Goal: Task Accomplishment & Management: Complete application form

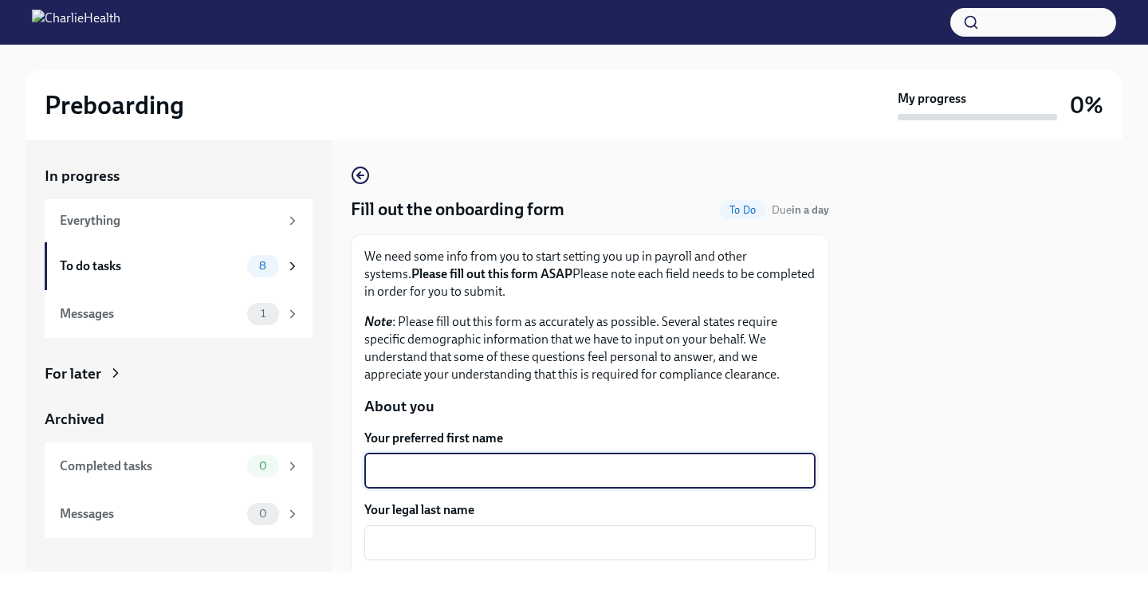
click at [530, 469] on textarea "Your preferred first name" at bounding box center [590, 470] width 432 height 19
type textarea "[PERSON_NAME]"
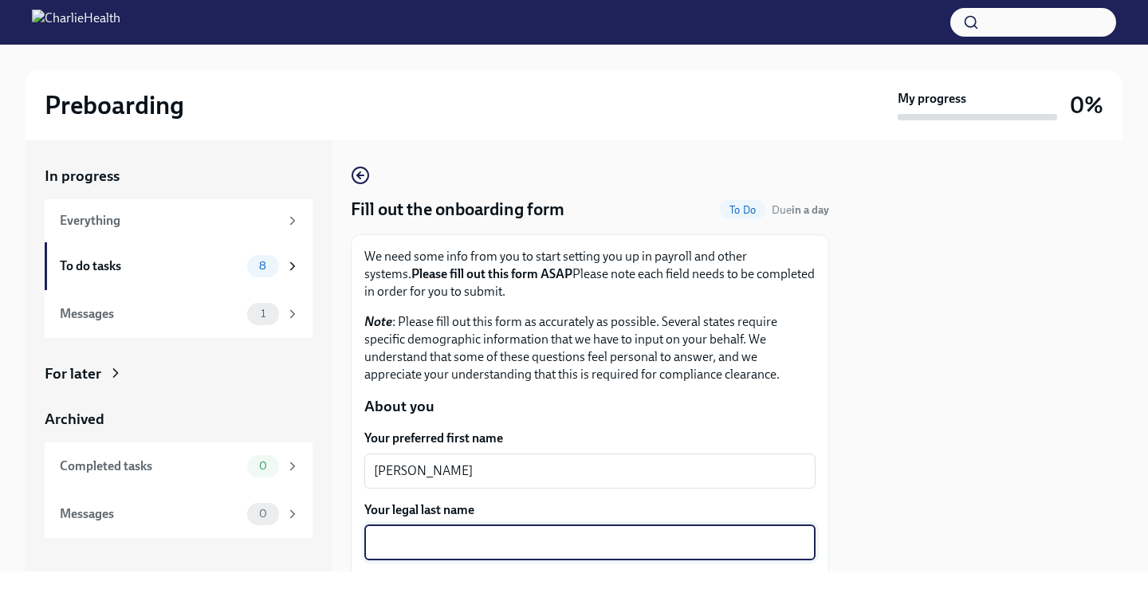
type textarea "W"
type textarea "[PERSON_NAME]"
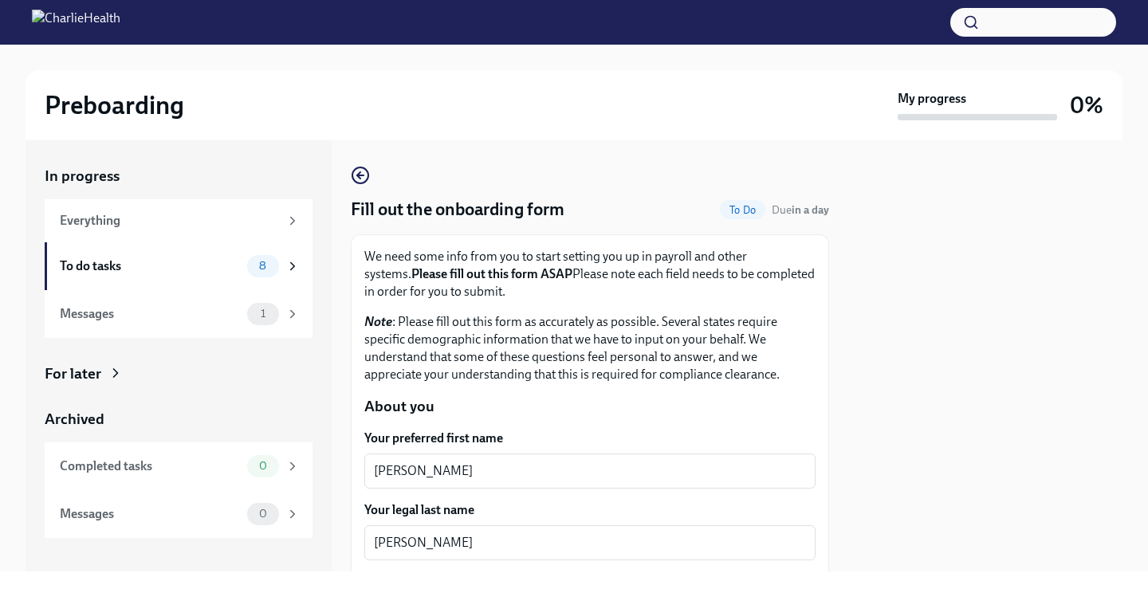
scroll to position [259, 0]
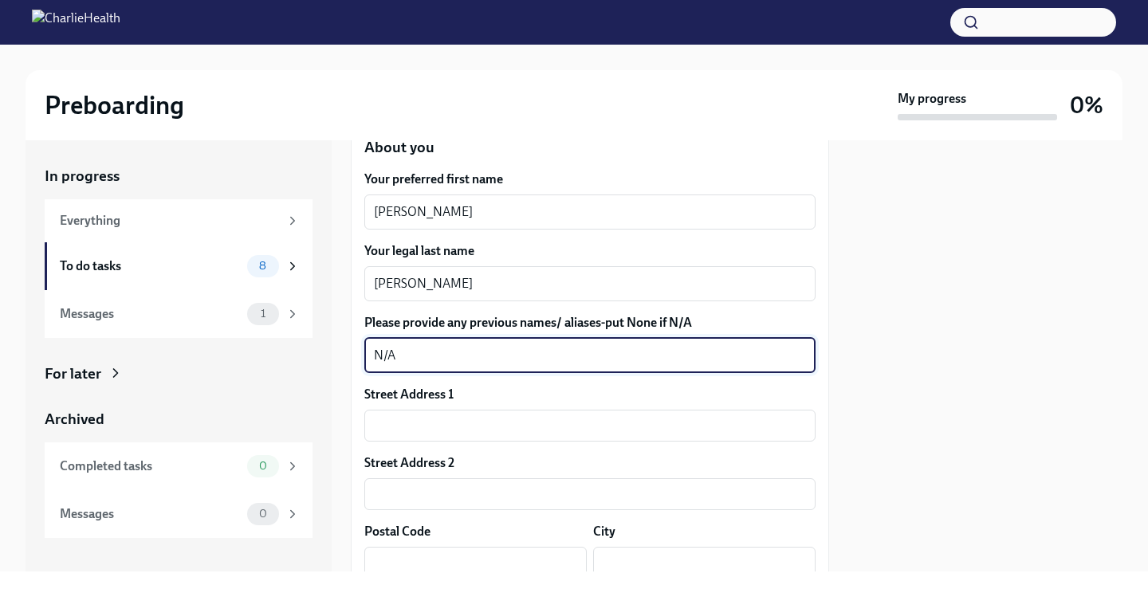
type textarea "N/A"
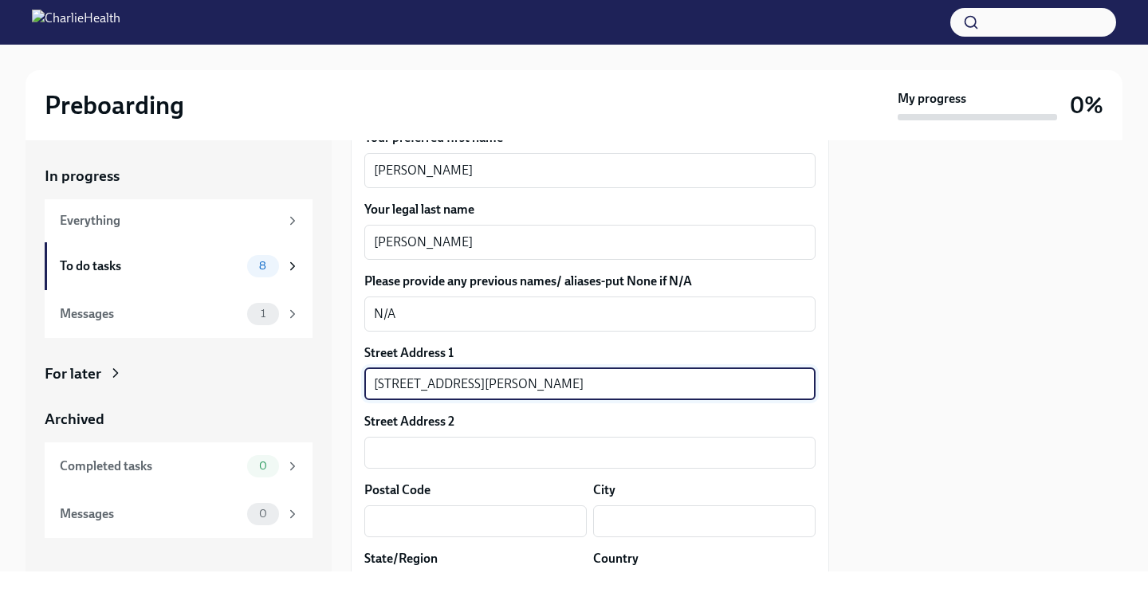
scroll to position [339, 0]
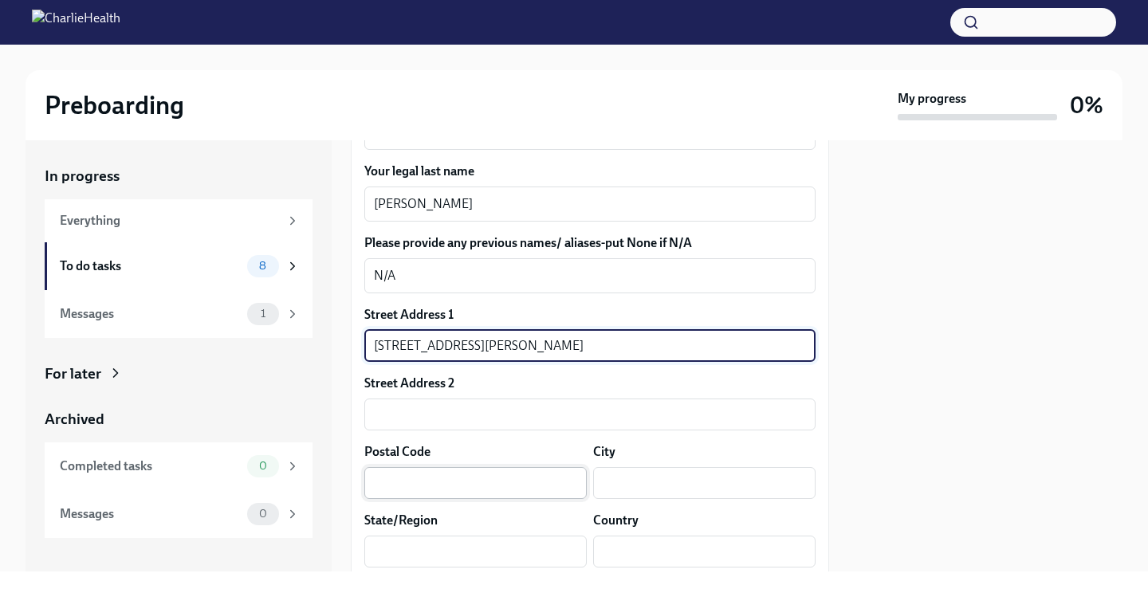
type input "[STREET_ADDRESS][PERSON_NAME]"
drag, startPoint x: 535, startPoint y: 482, endPoint x: 574, endPoint y: 457, distance: 46.6
click at [536, 482] on input "text" at bounding box center [475, 483] width 222 height 32
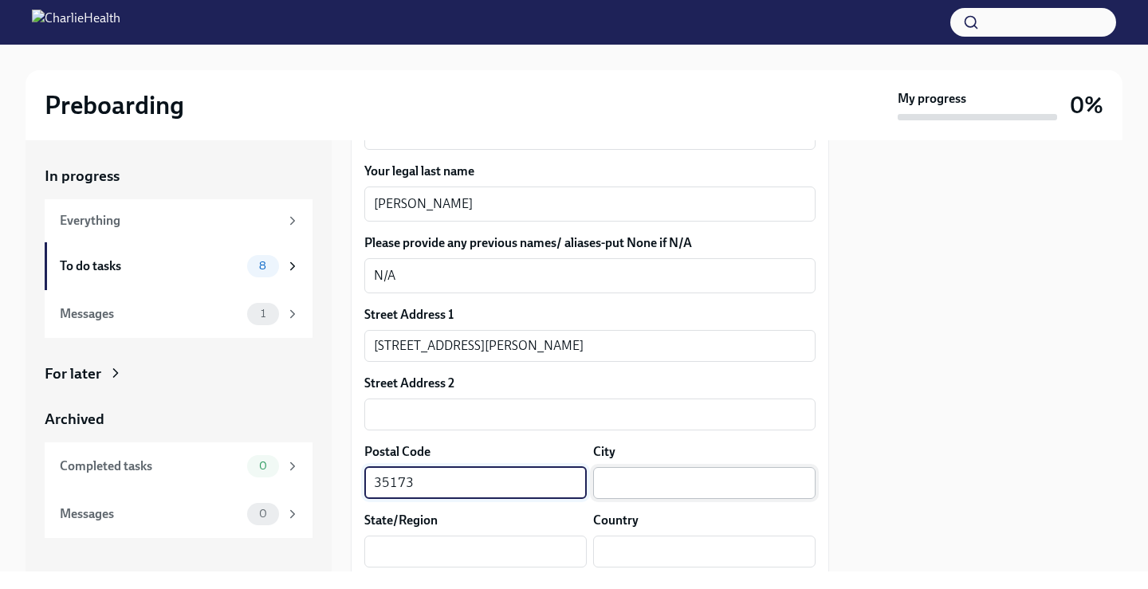
type input "35173"
click at [606, 478] on input "text" at bounding box center [704, 483] width 222 height 32
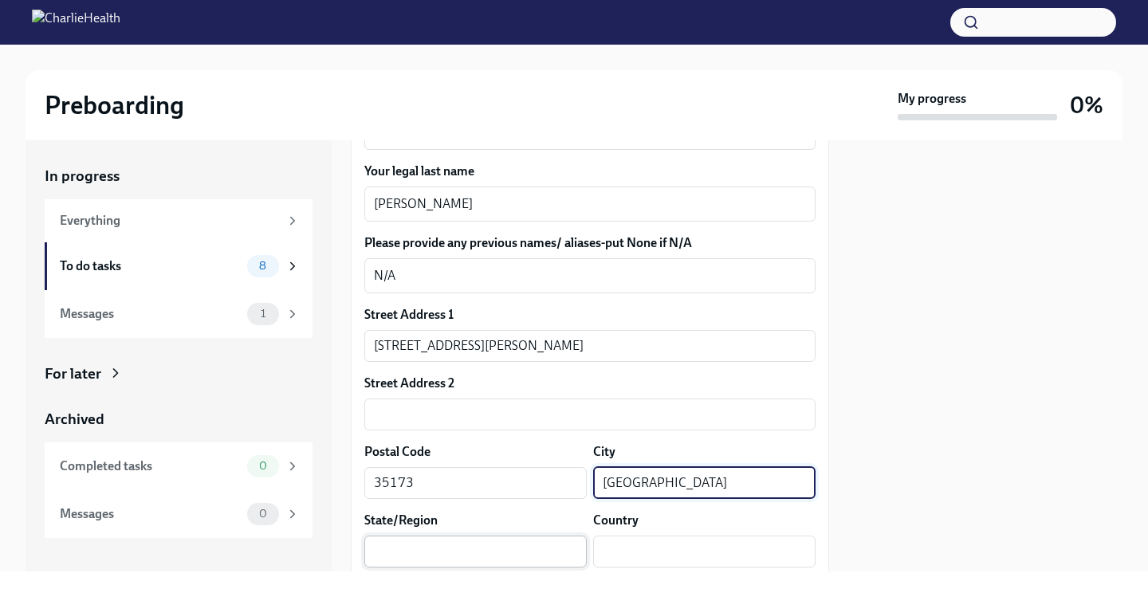
type input "[GEOGRAPHIC_DATA]"
click at [472, 549] on input "text" at bounding box center [475, 552] width 222 height 32
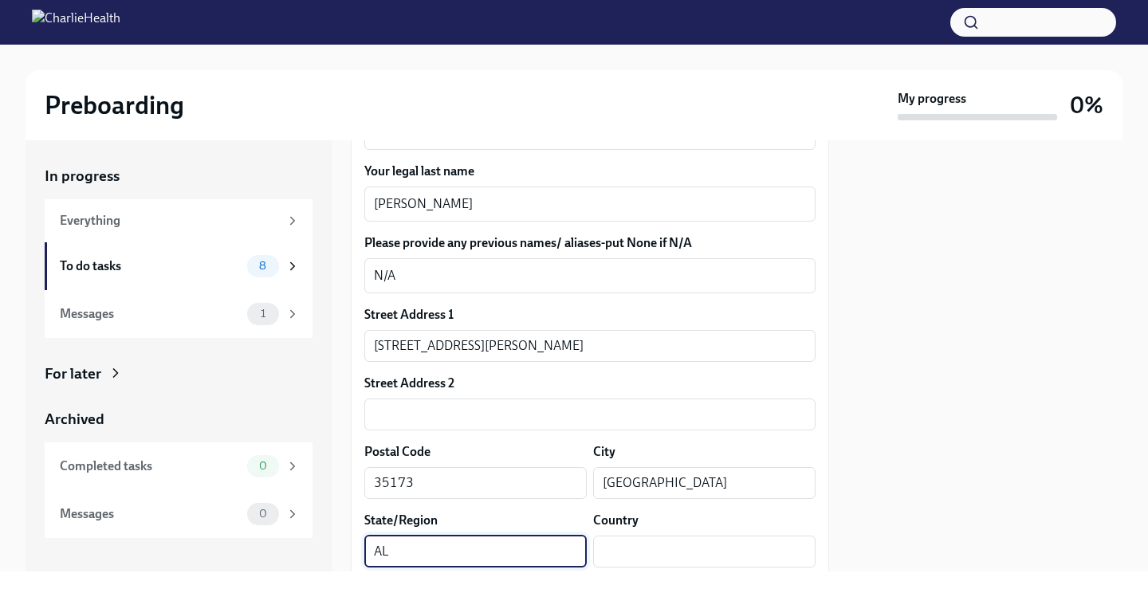
type input "AL"
drag, startPoint x: 618, startPoint y: 527, endPoint x: 610, endPoint y: 551, distance: 25.7
click at [614, 546] on div "Country ​" at bounding box center [704, 540] width 222 height 56
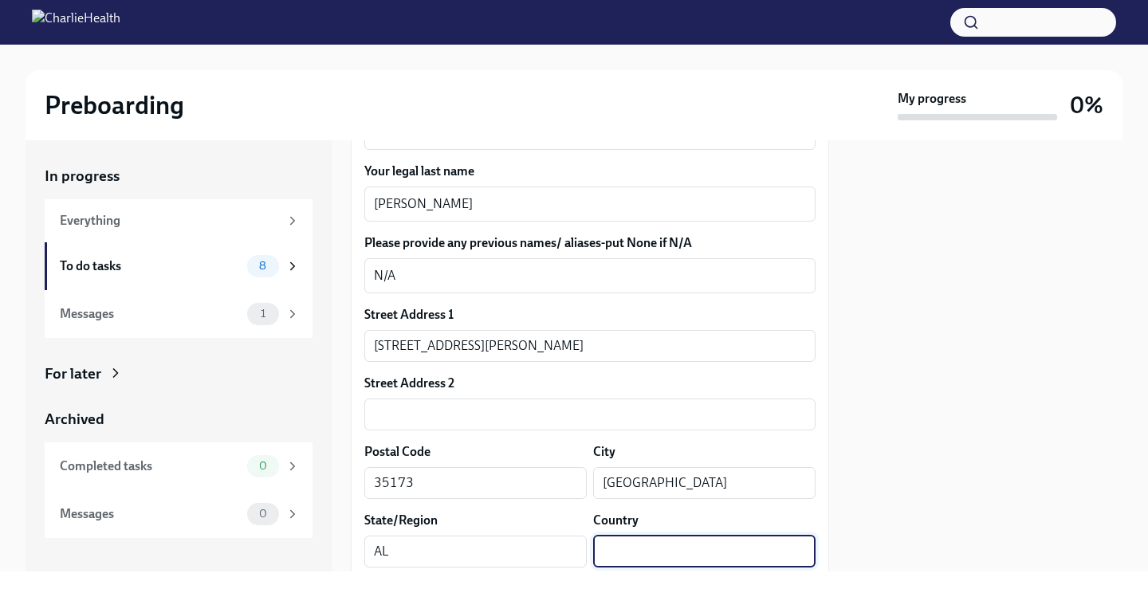
click at [610, 551] on input "text" at bounding box center [704, 552] width 222 height 32
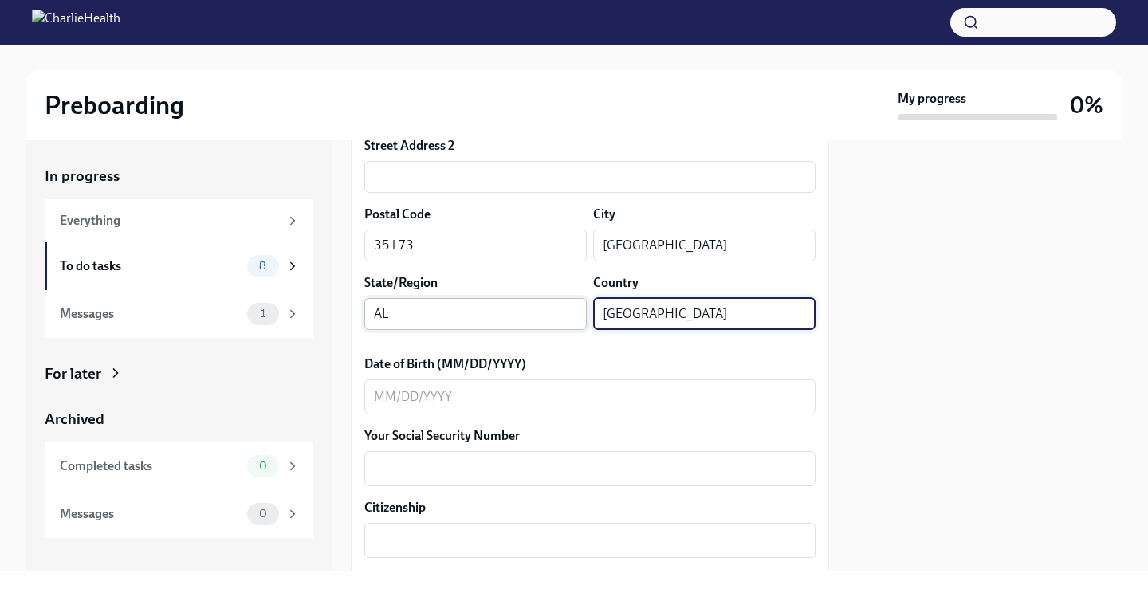
scroll to position [578, 0]
type input "[GEOGRAPHIC_DATA]"
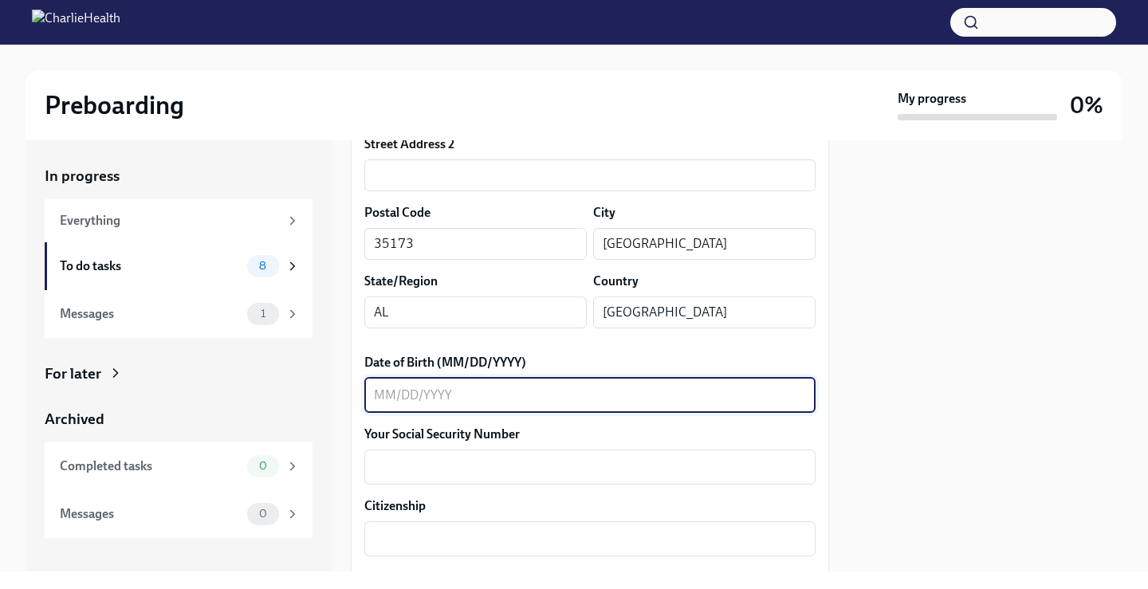
click at [461, 391] on textarea "Date of Birth (MM/DD/YYYY)" at bounding box center [590, 395] width 432 height 19
click at [402, 395] on textarea "11141996" at bounding box center [590, 395] width 432 height 19
click at [386, 402] on textarea "1114/1996" at bounding box center [590, 395] width 432 height 19
type textarea "[DATE]"
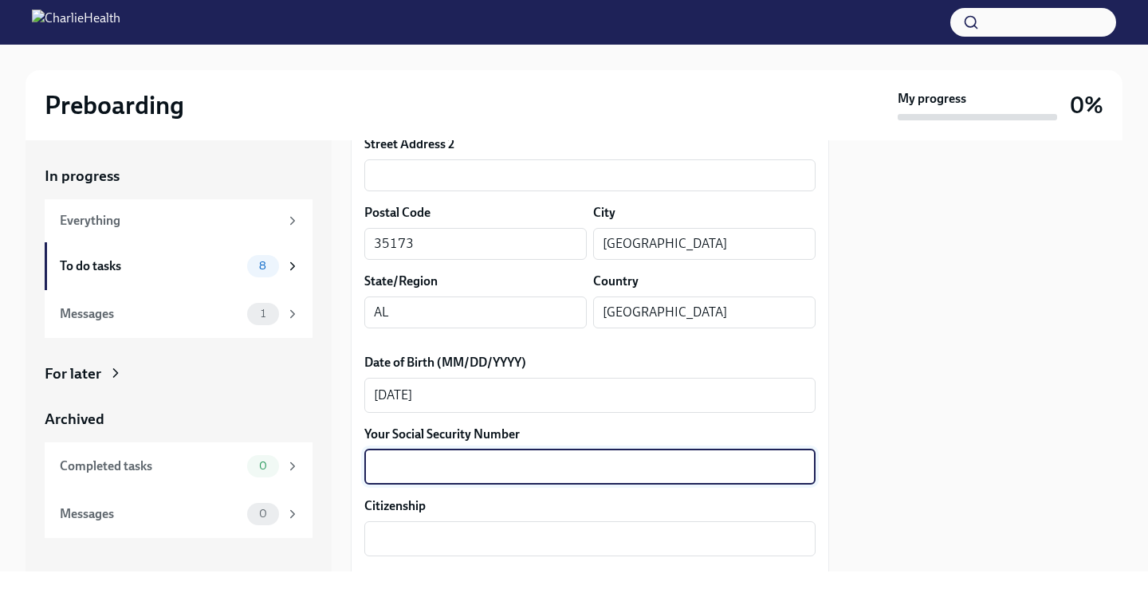
click at [444, 468] on textarea "Your Social Security Number" at bounding box center [590, 466] width 432 height 19
type textarea "424-45-1095"
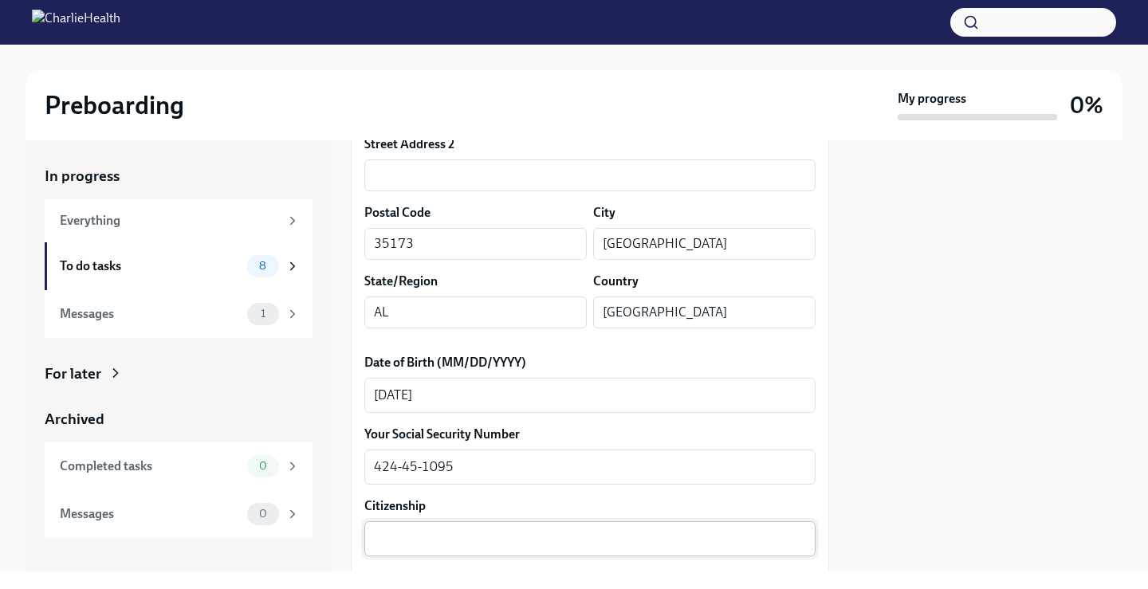
click at [441, 547] on div "x ​" at bounding box center [589, 538] width 451 height 35
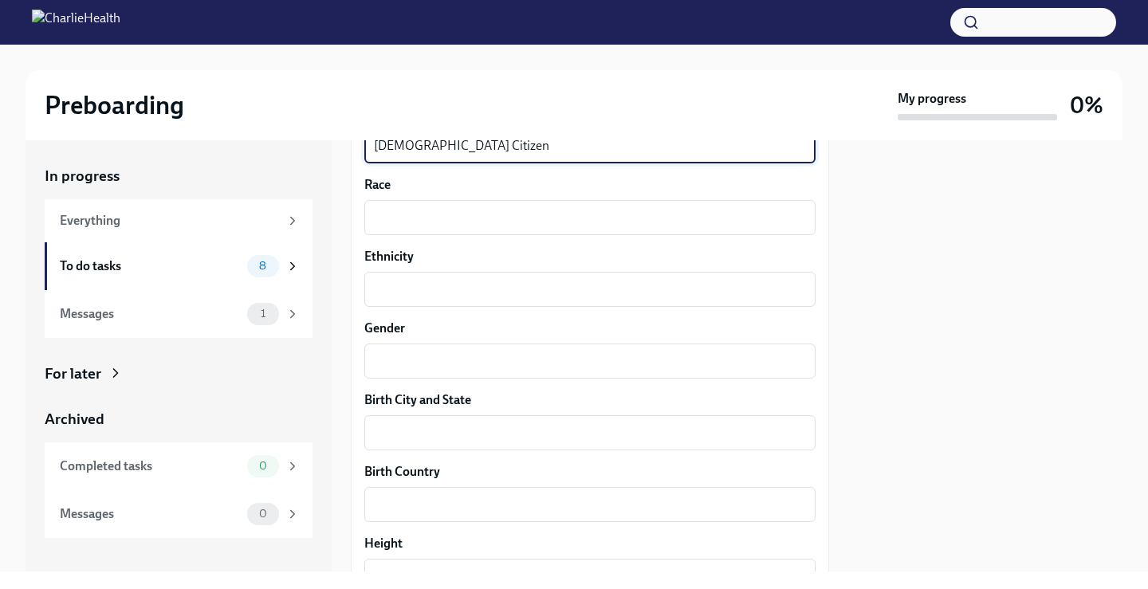
scroll to position [976, 0]
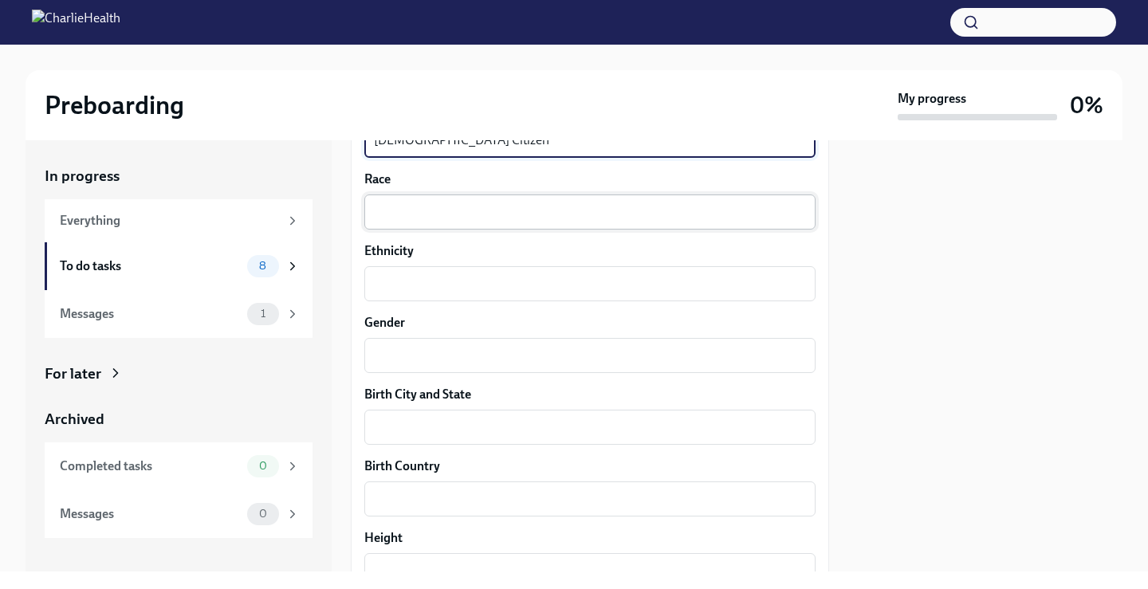
type textarea "[DEMOGRAPHIC_DATA] Citizen"
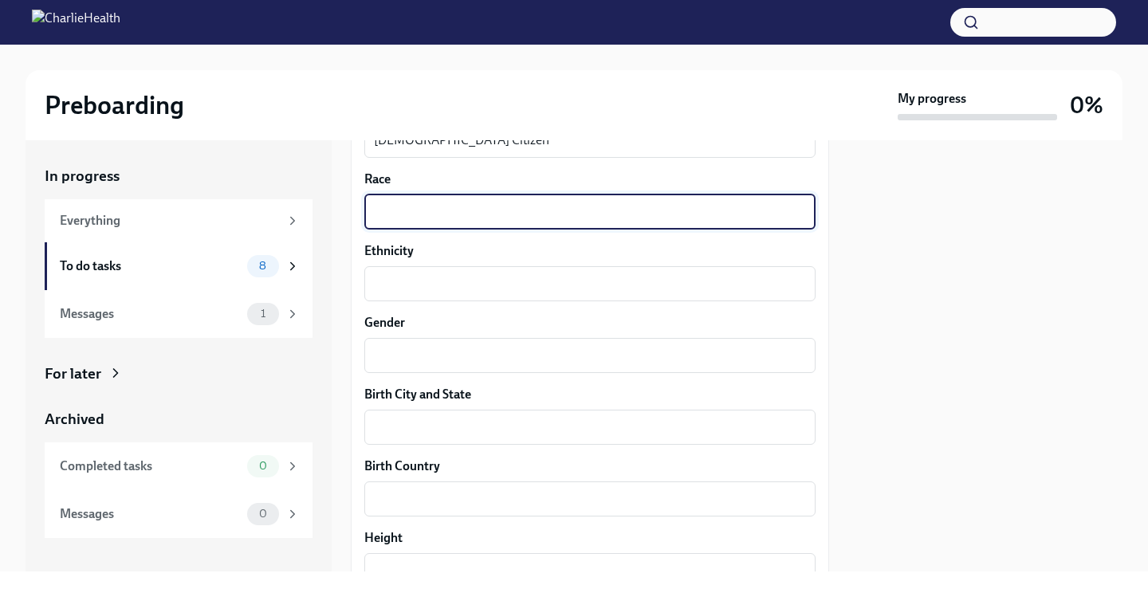
click at [451, 218] on textarea "Race" at bounding box center [590, 211] width 432 height 19
type textarea "White"
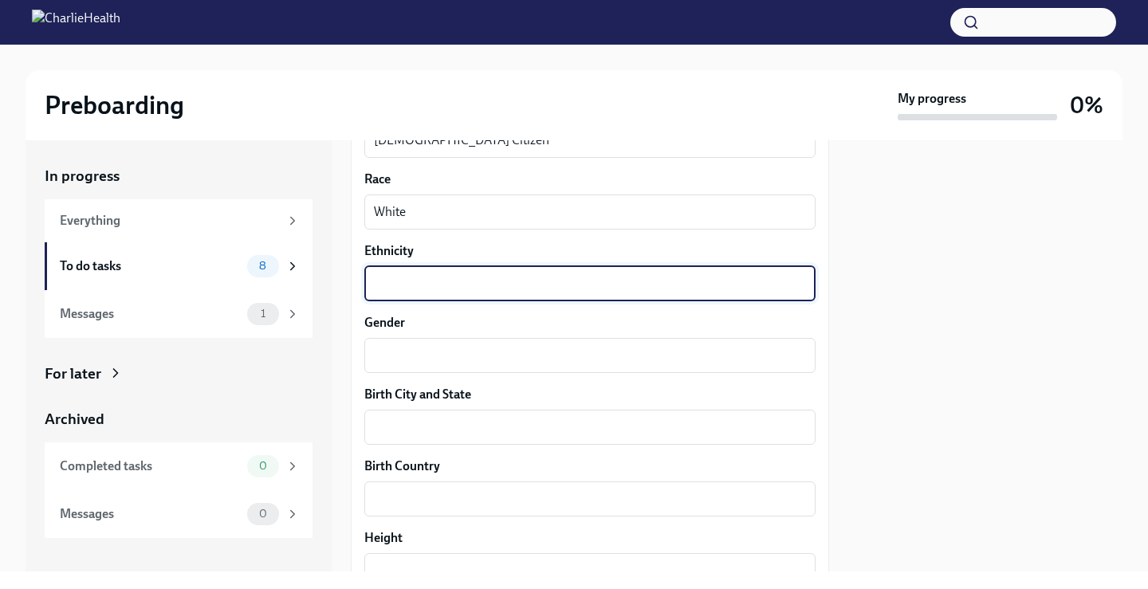
click at [443, 286] on textarea "Ethnicity" at bounding box center [590, 283] width 432 height 19
type textarea "Caucasian"
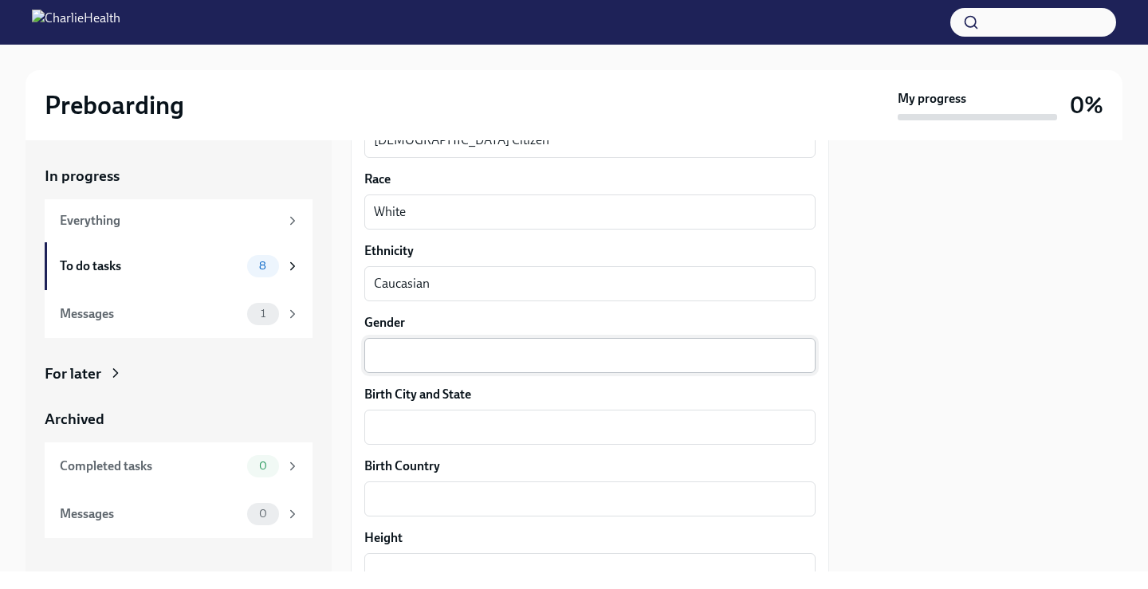
click at [447, 339] on div "x ​" at bounding box center [589, 355] width 451 height 35
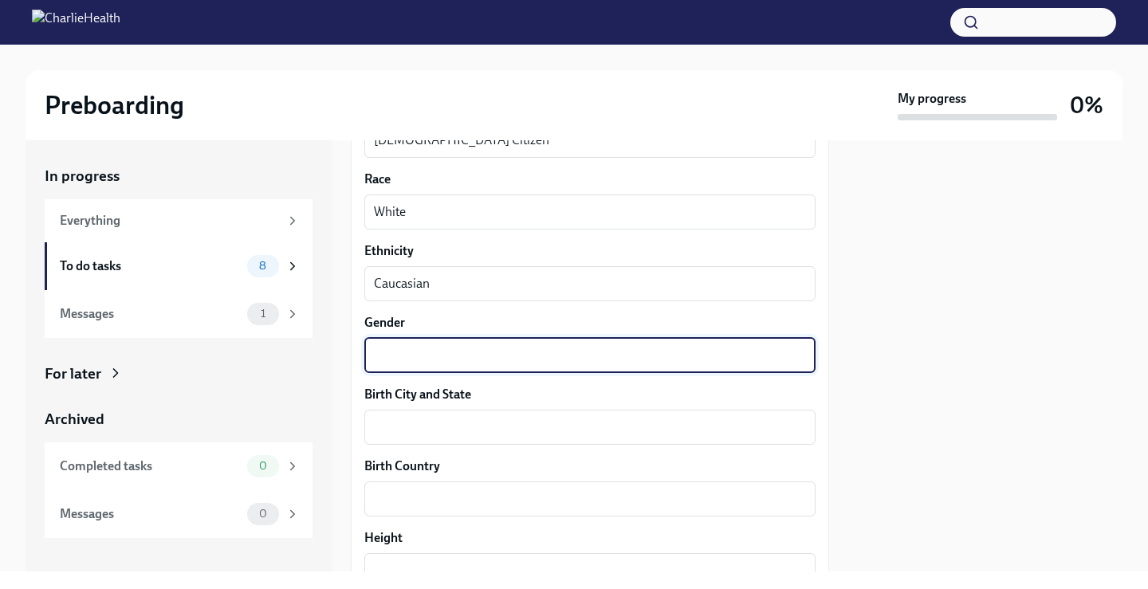
type textarea "F"
type textarea "[DEMOGRAPHIC_DATA]"
click at [433, 423] on textarea "Birth City and State" at bounding box center [590, 427] width 432 height 19
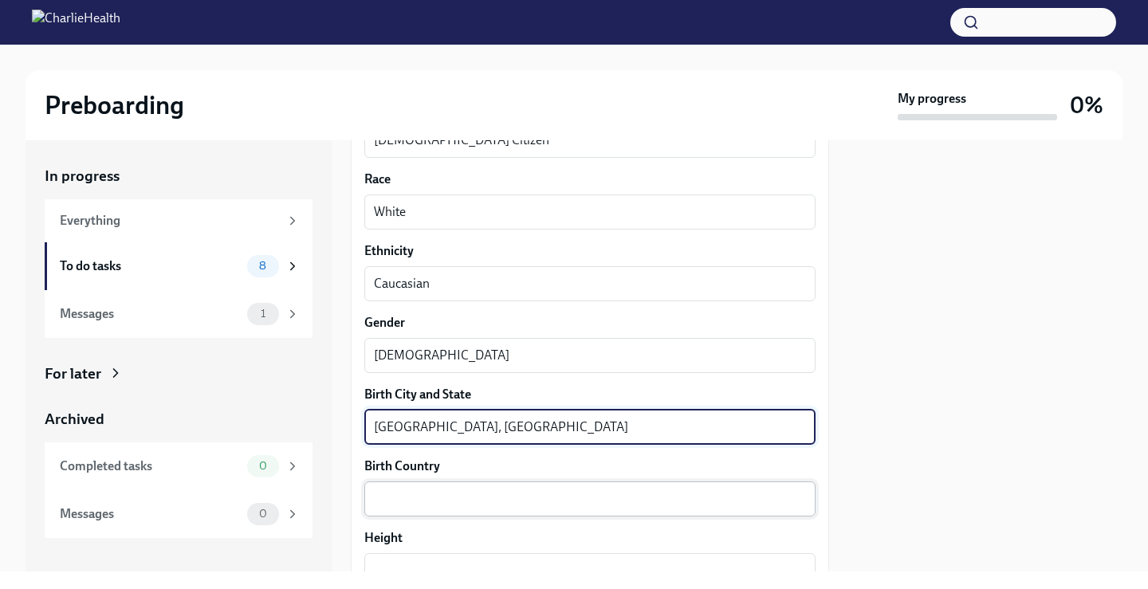
type textarea "[GEOGRAPHIC_DATA], [GEOGRAPHIC_DATA]"
click at [481, 497] on textarea "Birth Country" at bounding box center [590, 498] width 432 height 19
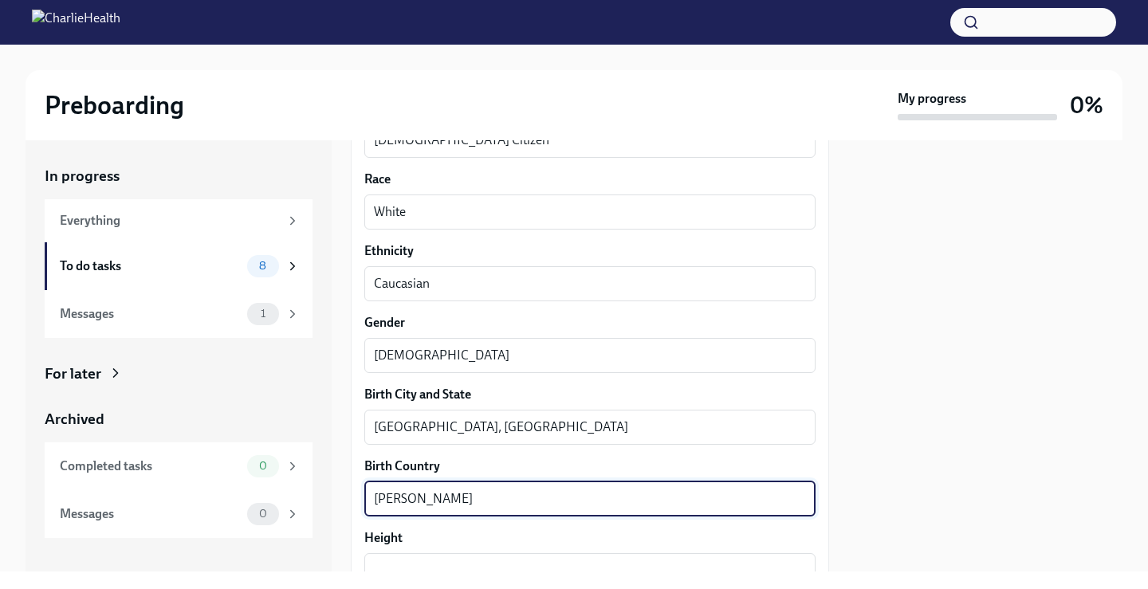
drag, startPoint x: 465, startPoint y: 508, endPoint x: 487, endPoint y: 191, distance: 317.1
click at [180, 481] on div "In progress Everything To do tasks 8 Messages 1 For later Archived Completed ta…" at bounding box center [574, 355] width 1097 height 431
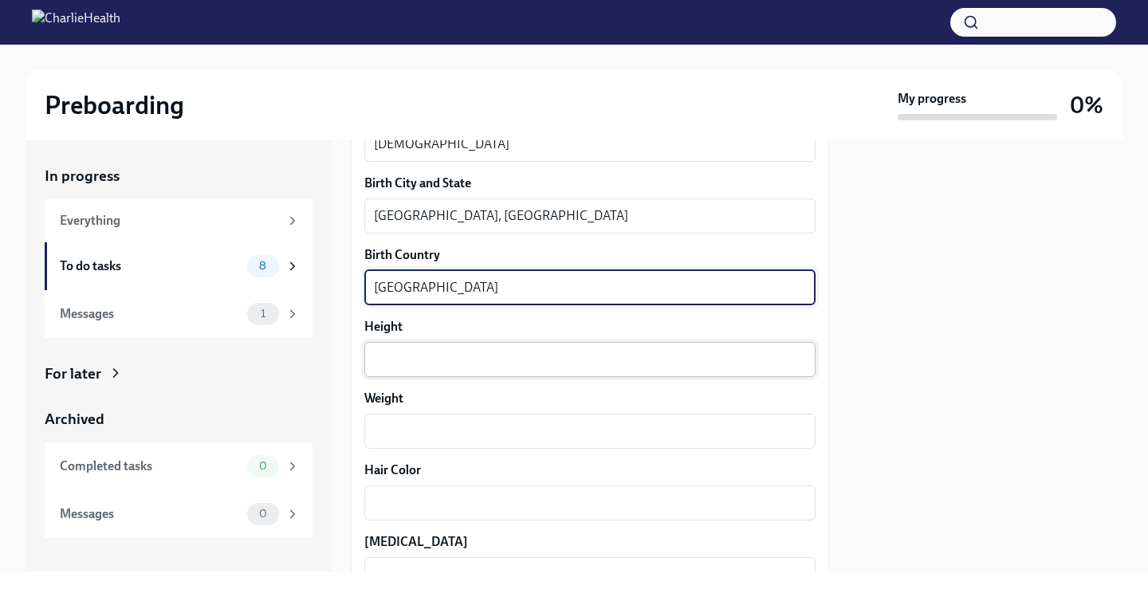
scroll to position [1215, 0]
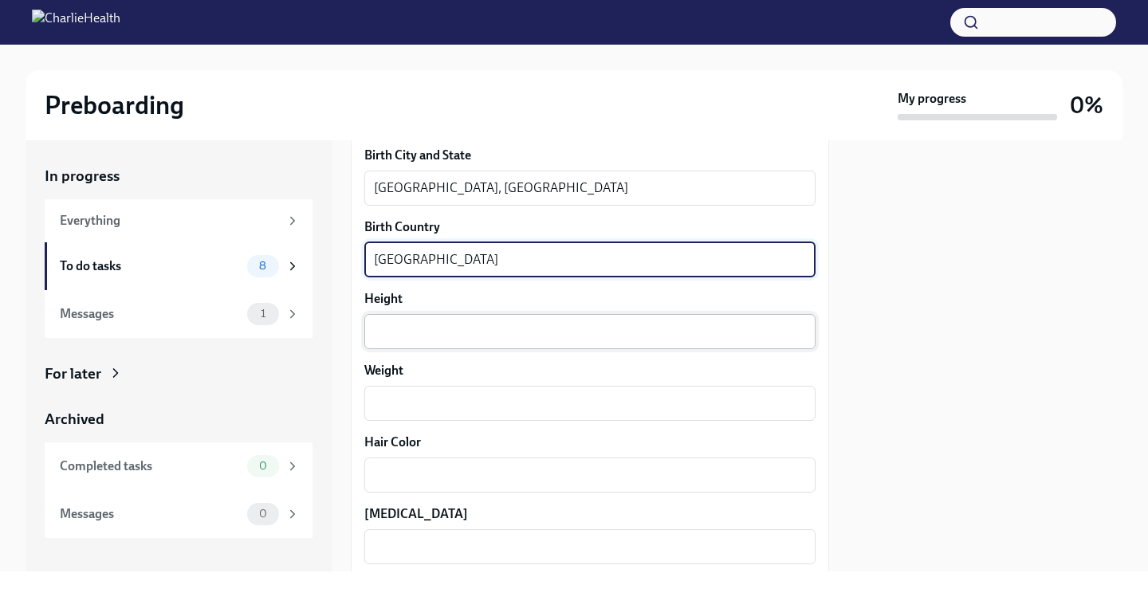
type textarea "[GEOGRAPHIC_DATA]"
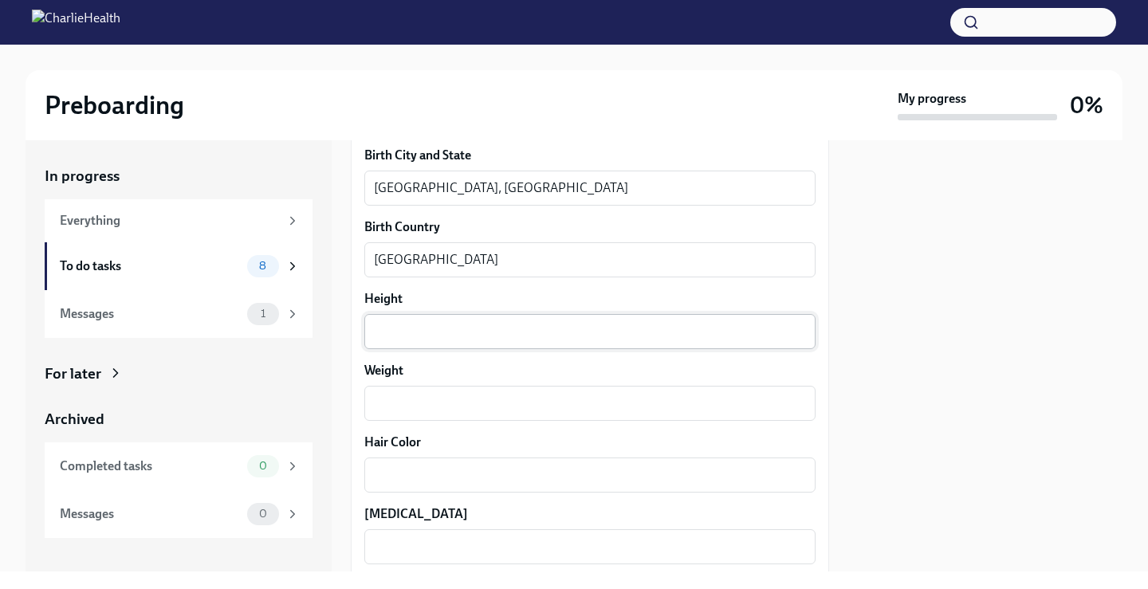
click at [426, 319] on div "x ​" at bounding box center [589, 331] width 451 height 35
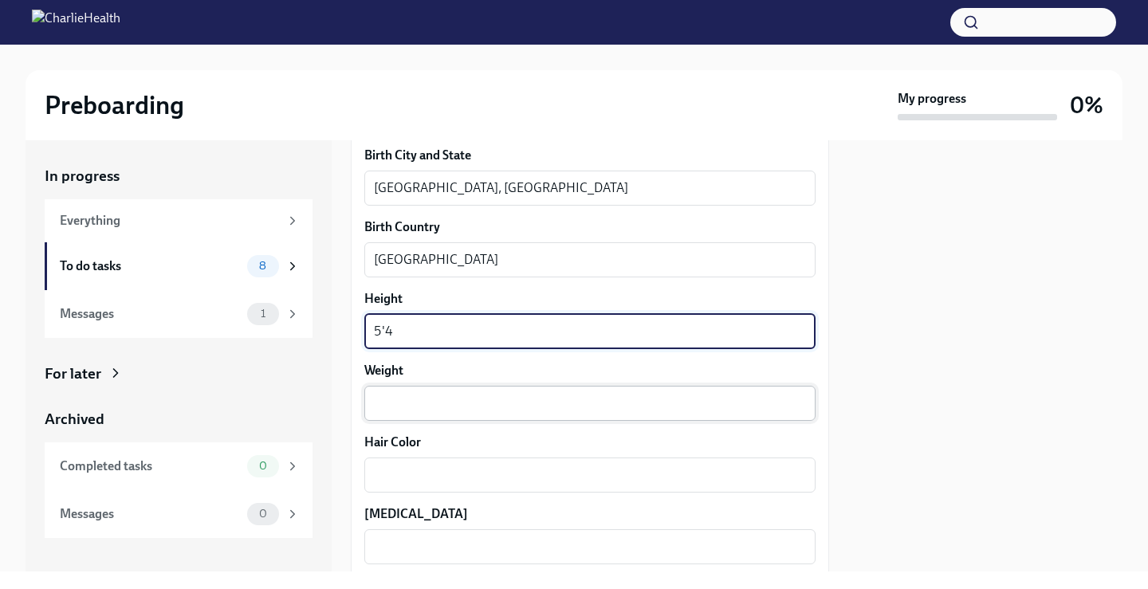
type textarea "5'4"
click at [473, 396] on textarea "Weight" at bounding box center [590, 403] width 432 height 19
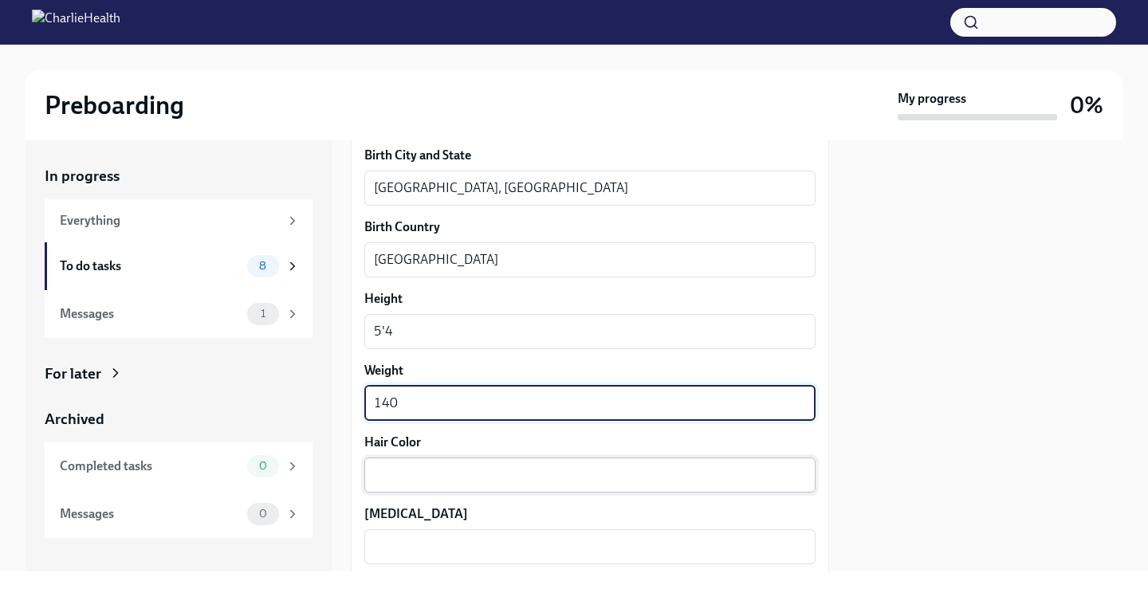
type textarea "140"
click at [454, 474] on textarea "Hair Color" at bounding box center [590, 474] width 432 height 19
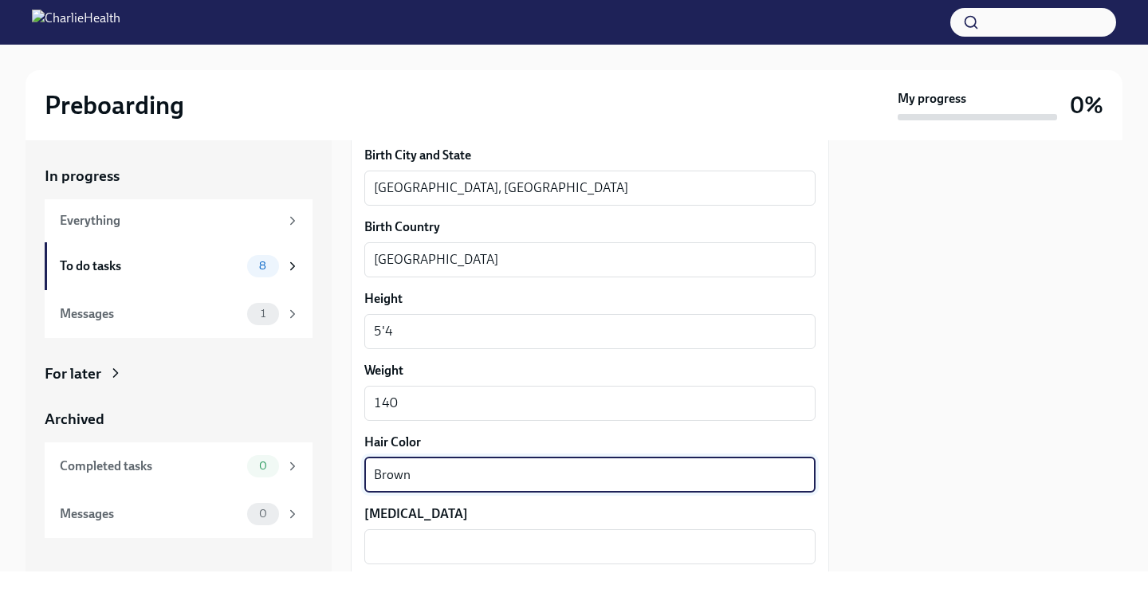
type textarea "Brown"
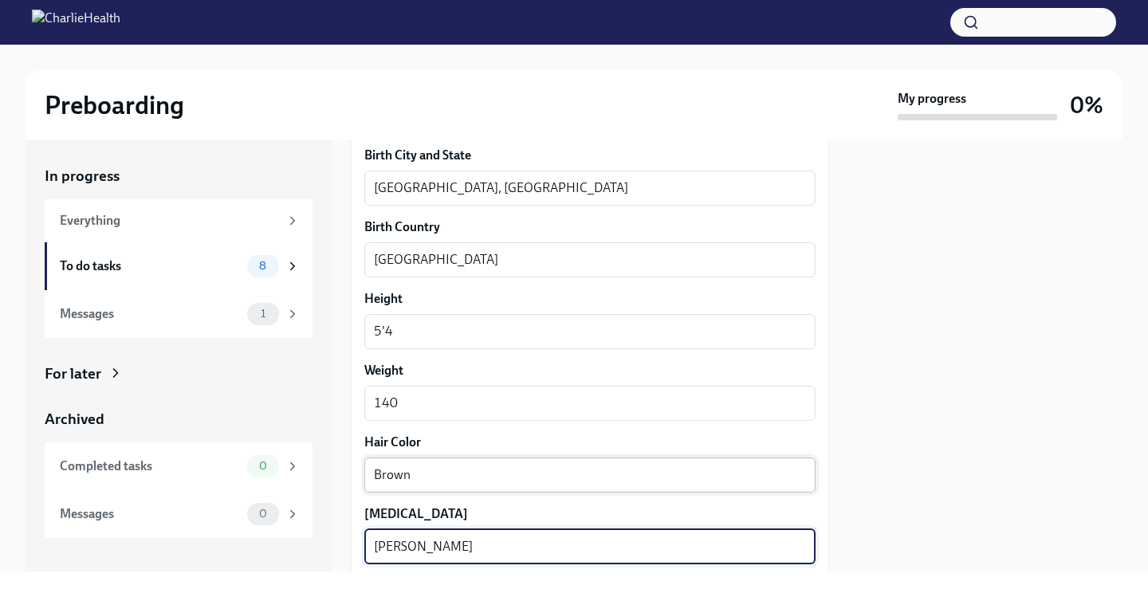
type textarea "[PERSON_NAME]"
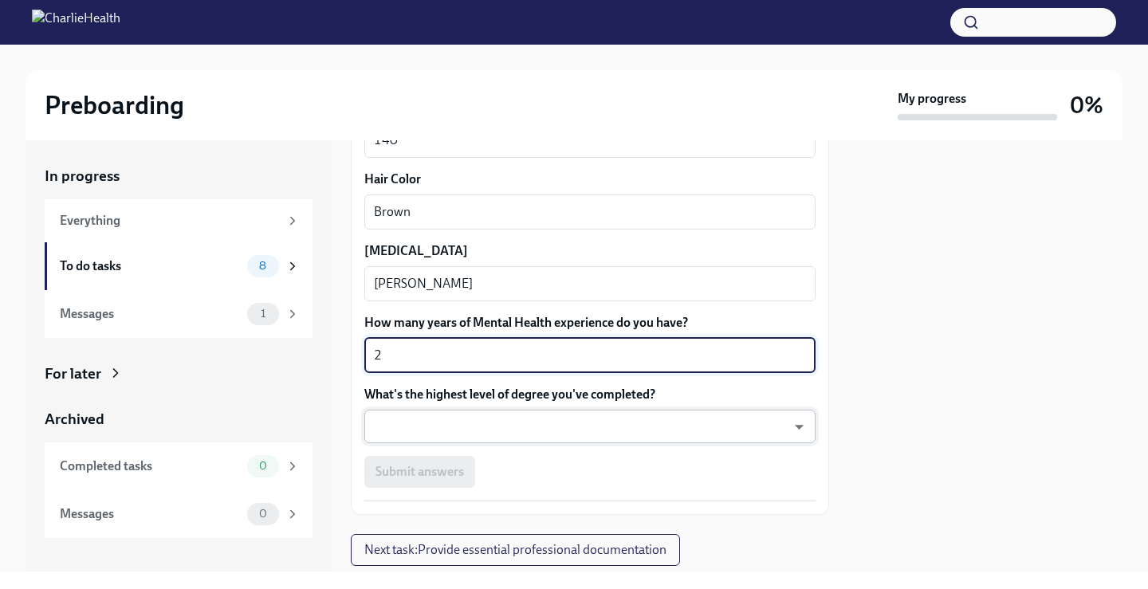
type textarea "2"
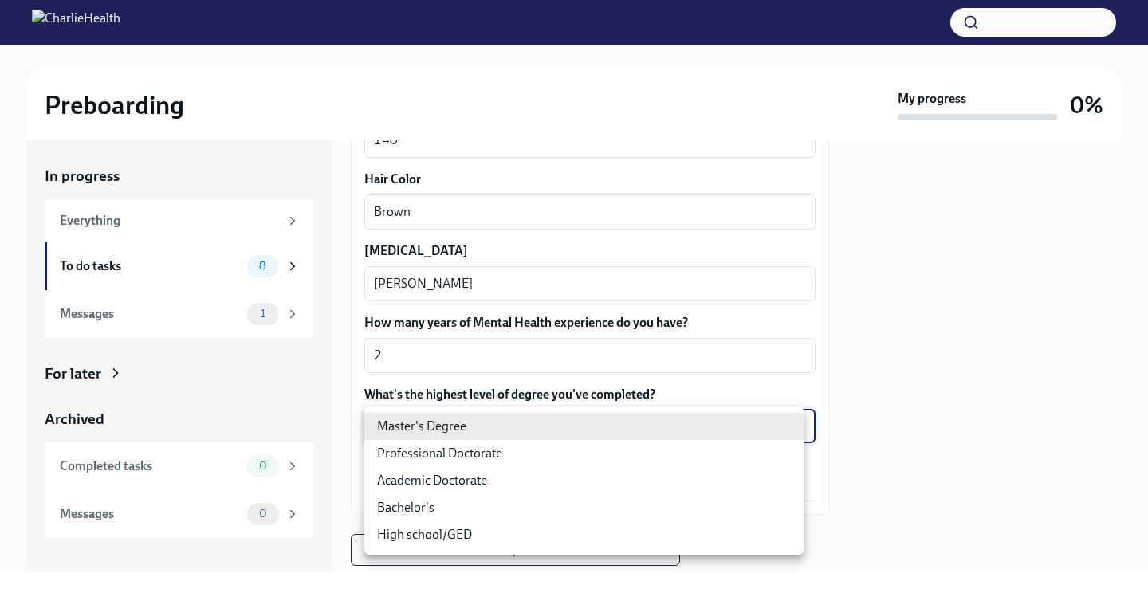
click at [657, 424] on body "Preboarding My progress 0% In progress Everything To do tasks 8 Messages 1 For …" at bounding box center [574, 294] width 1148 height 589
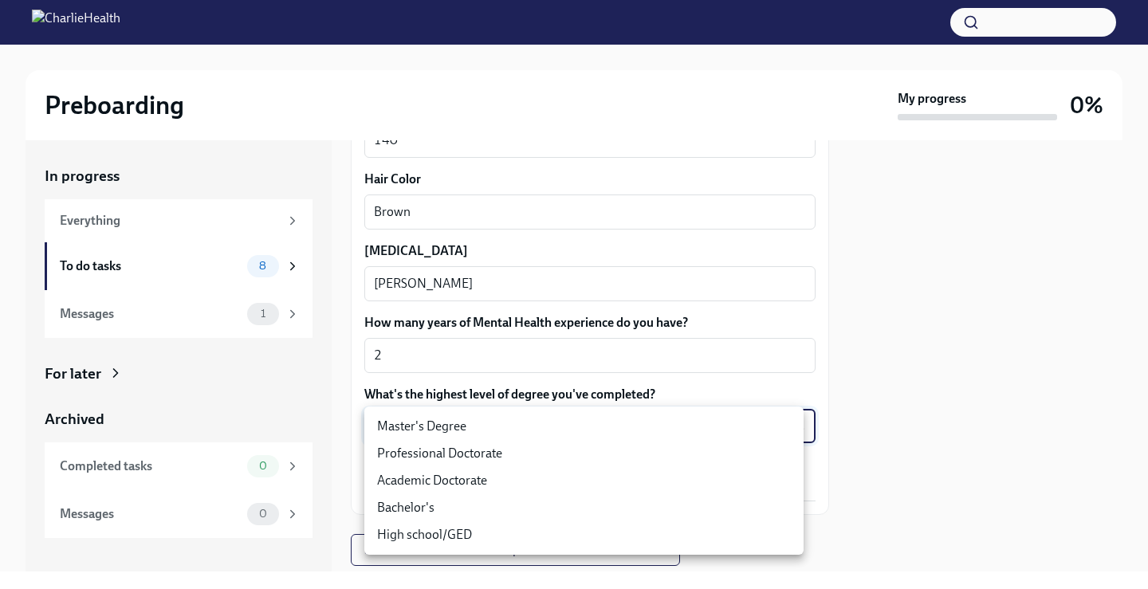
click at [453, 422] on li "Master's Degree" at bounding box center [583, 426] width 439 height 27
type input "2vBr-ghkD"
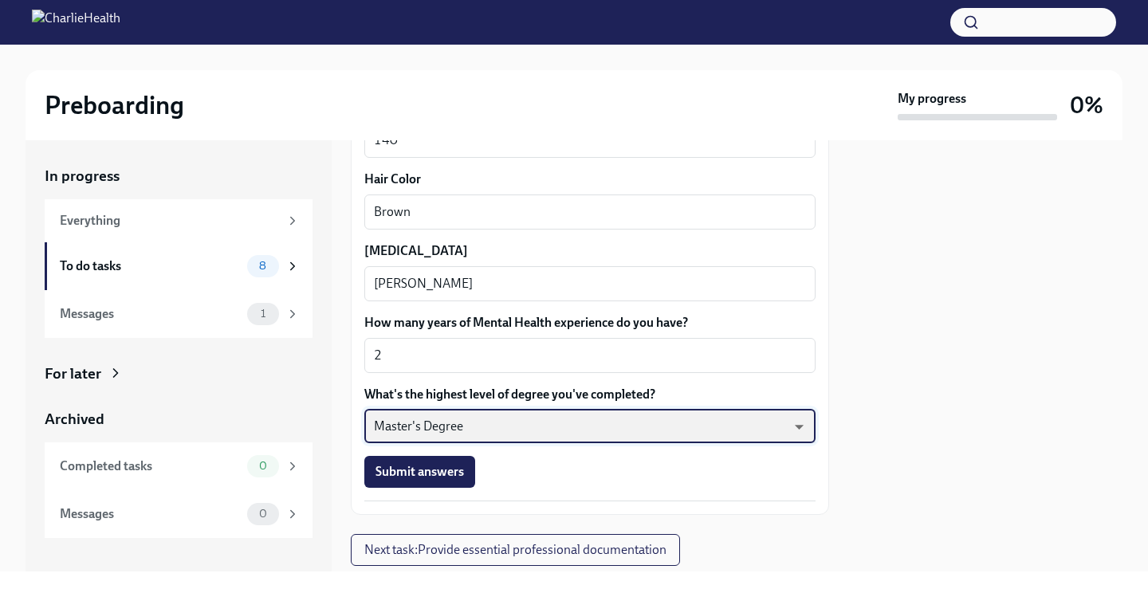
scroll to position [1524, 0]
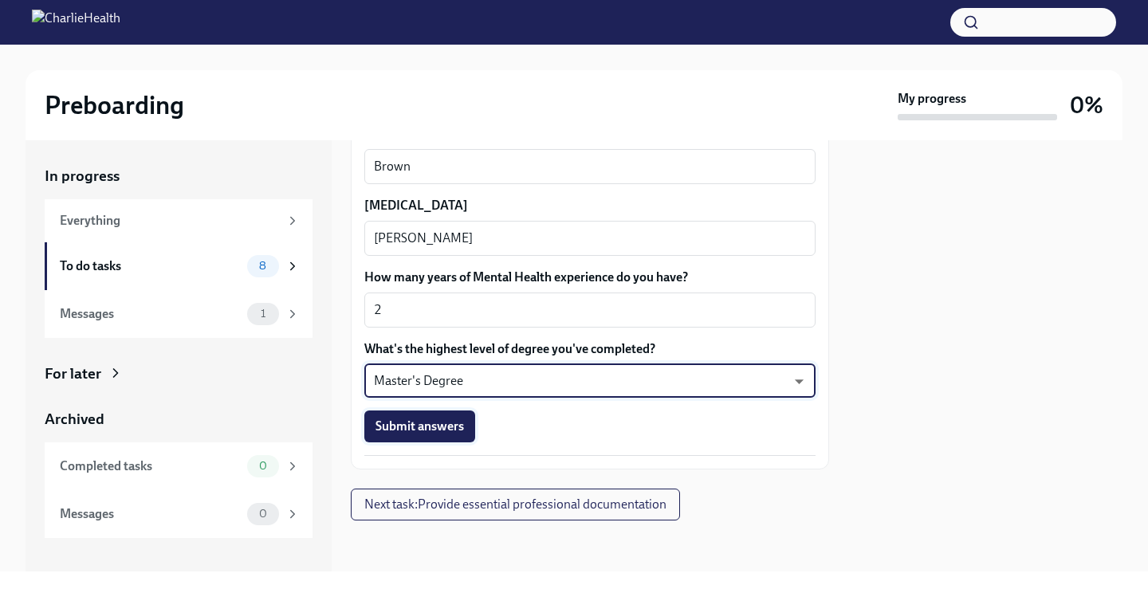
click at [459, 430] on span "Submit answers" at bounding box center [419, 426] width 88 height 16
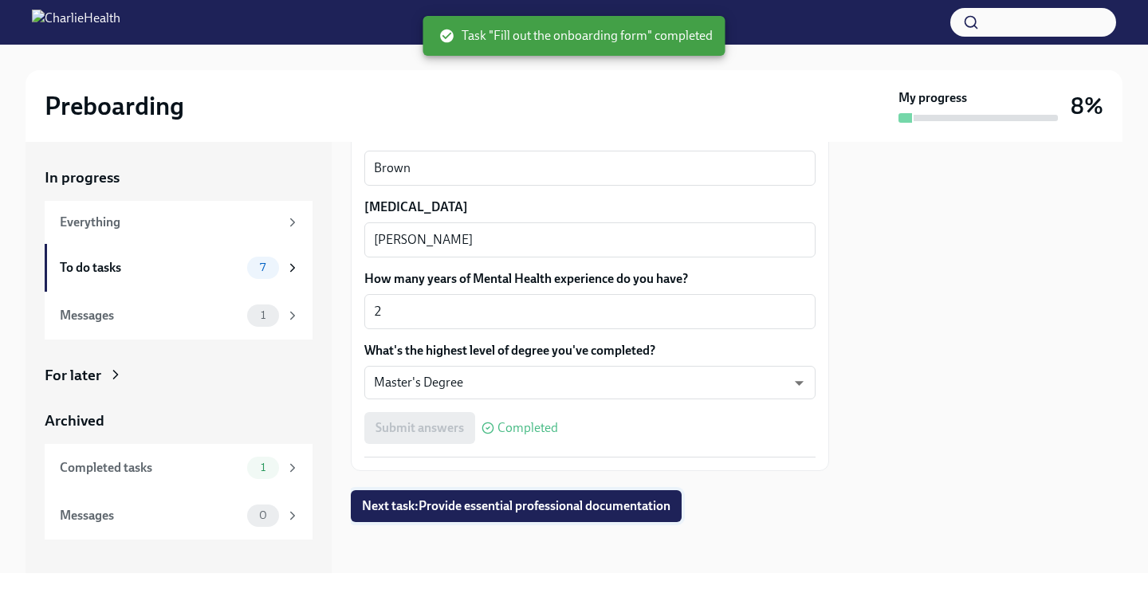
click at [587, 493] on button "Next task : Provide essential professional documentation" at bounding box center [516, 506] width 331 height 32
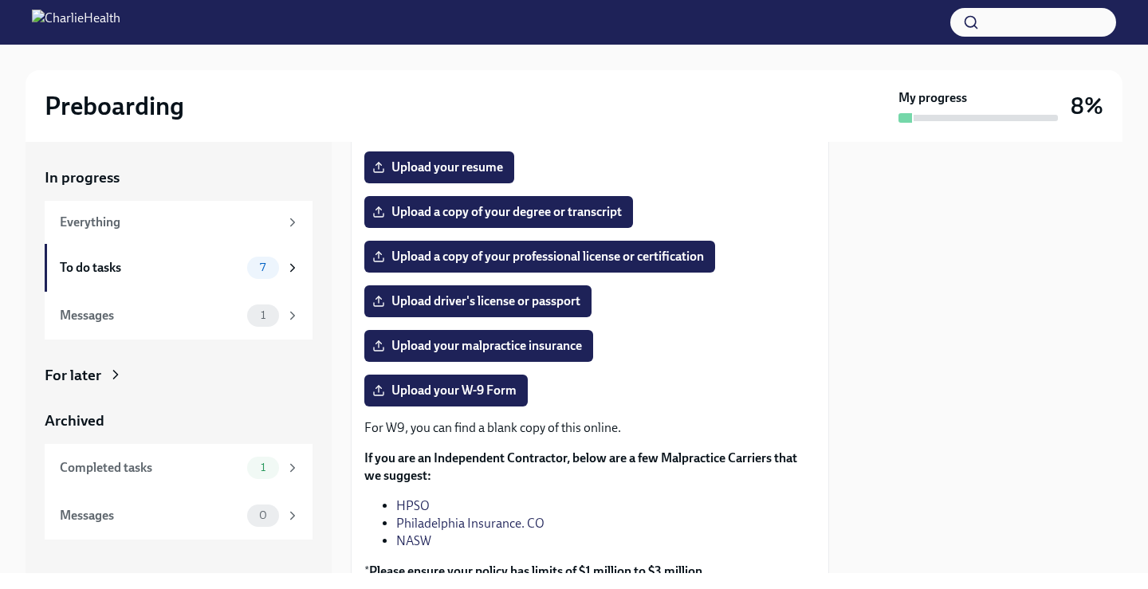
scroll to position [239, 0]
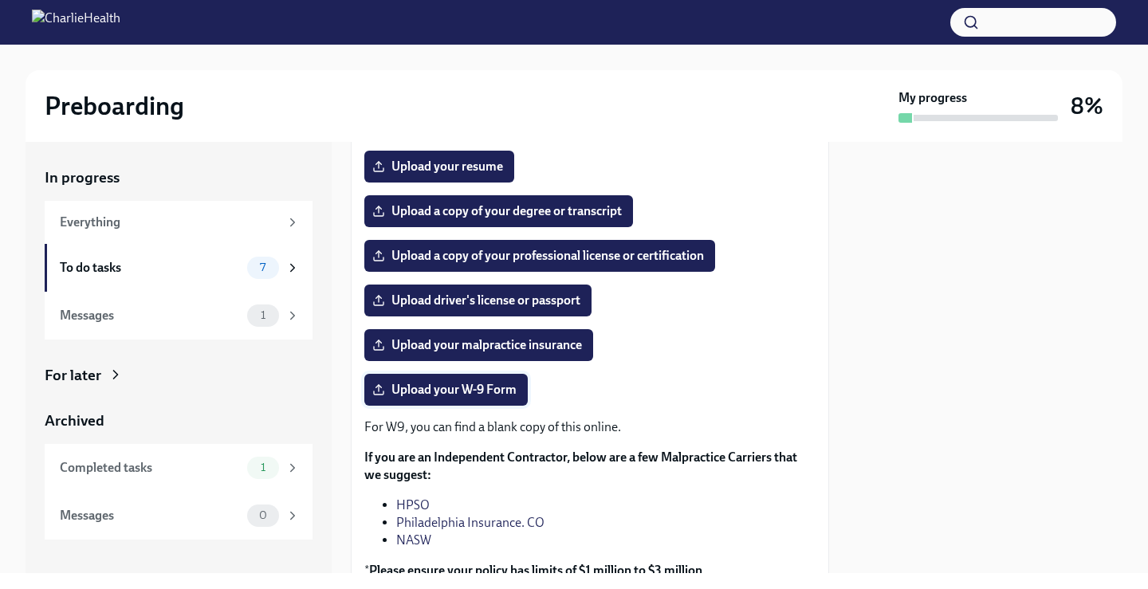
click at [496, 398] on span "Upload your W-9 Form" at bounding box center [445, 390] width 141 height 16
click at [0, 0] on input "Upload your W-9 Form" at bounding box center [0, 0] width 0 height 0
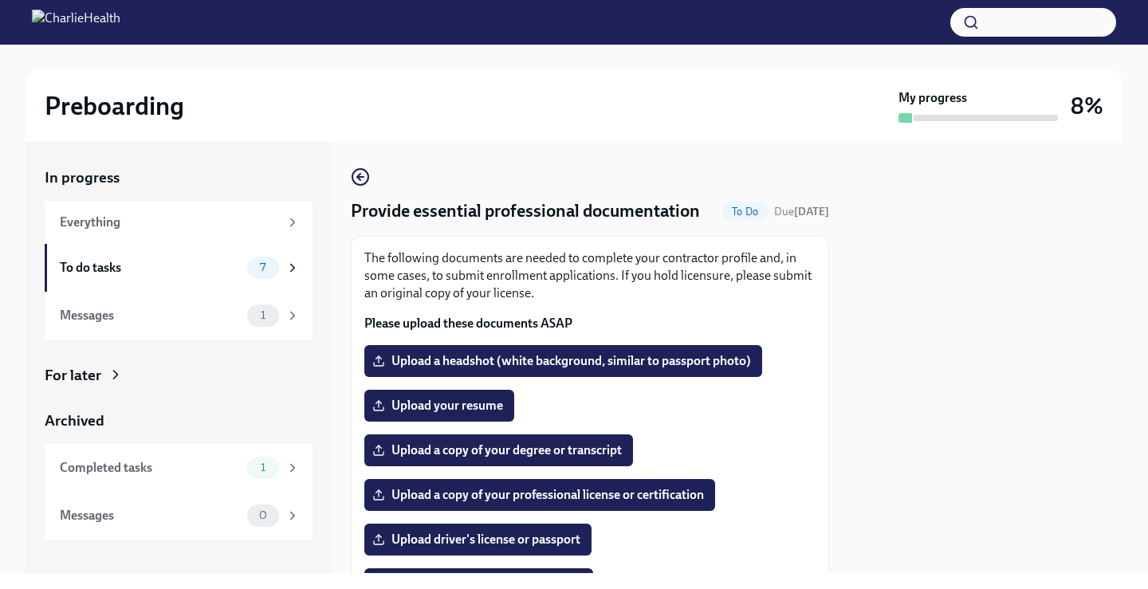
scroll to position [80, 0]
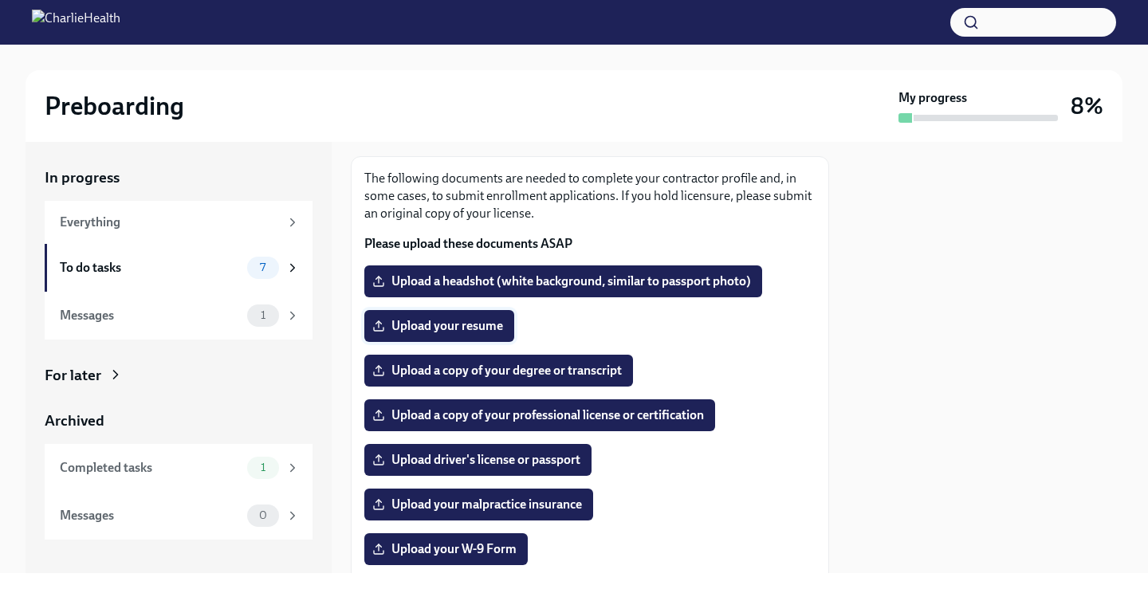
click at [463, 334] on span "Upload your resume" at bounding box center [439, 326] width 128 height 16
click at [0, 0] on input "Upload your resume" at bounding box center [0, 0] width 0 height 0
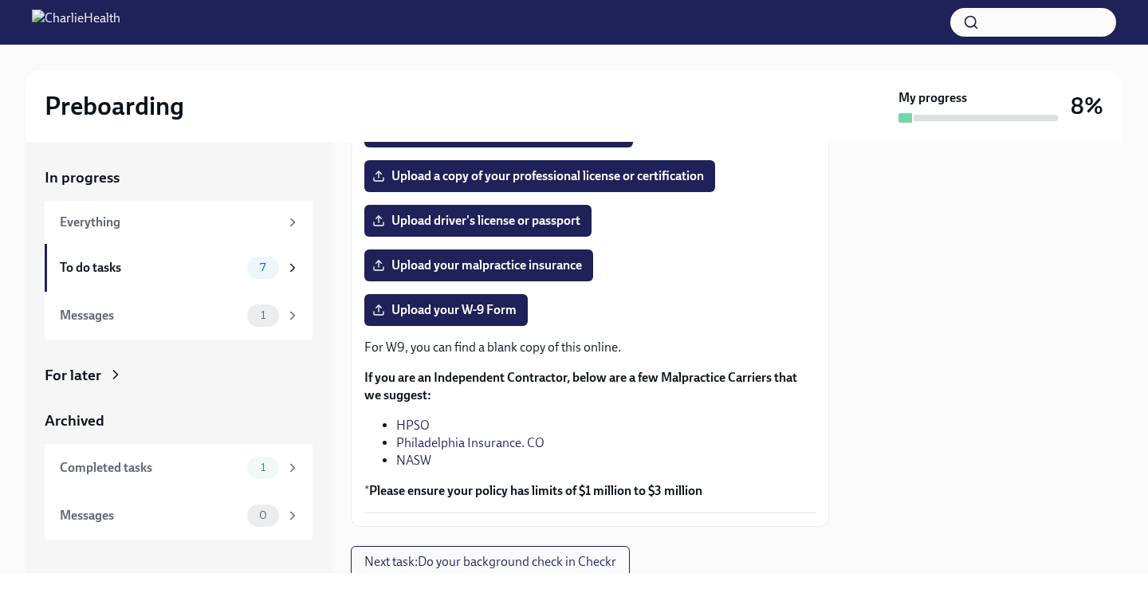
scroll to position [398, 0]
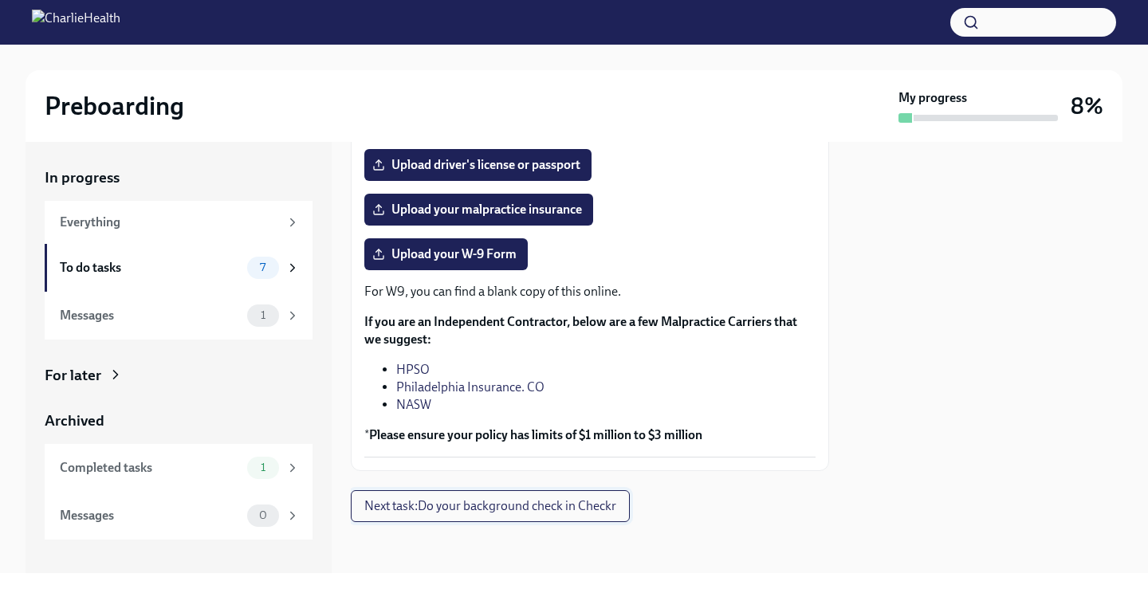
click at [604, 510] on span "Next task : Do your background check in Checkr" at bounding box center [490, 506] width 252 height 16
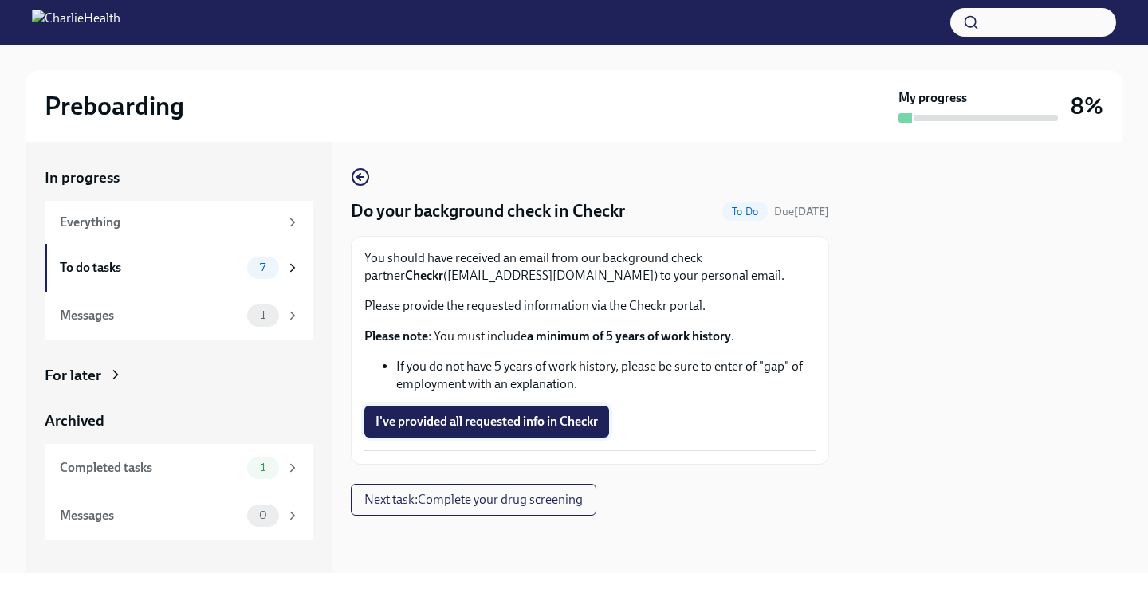
click at [485, 429] on span "I've provided all requested info in Checkr" at bounding box center [486, 422] width 222 height 16
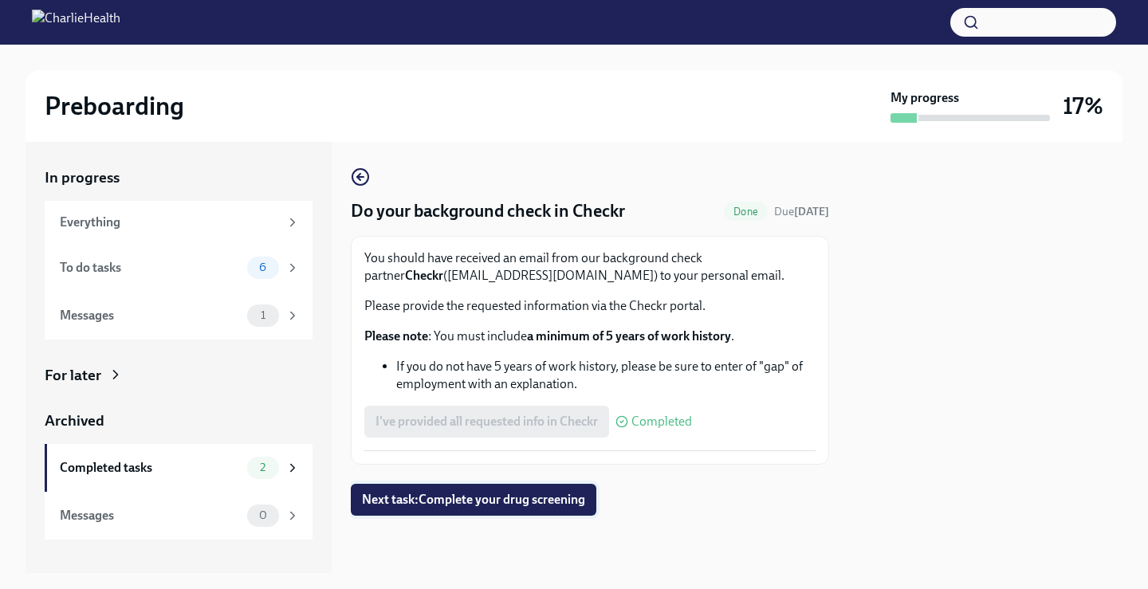
click at [521, 501] on span "Next task : Complete your drug screening" at bounding box center [473, 500] width 223 height 16
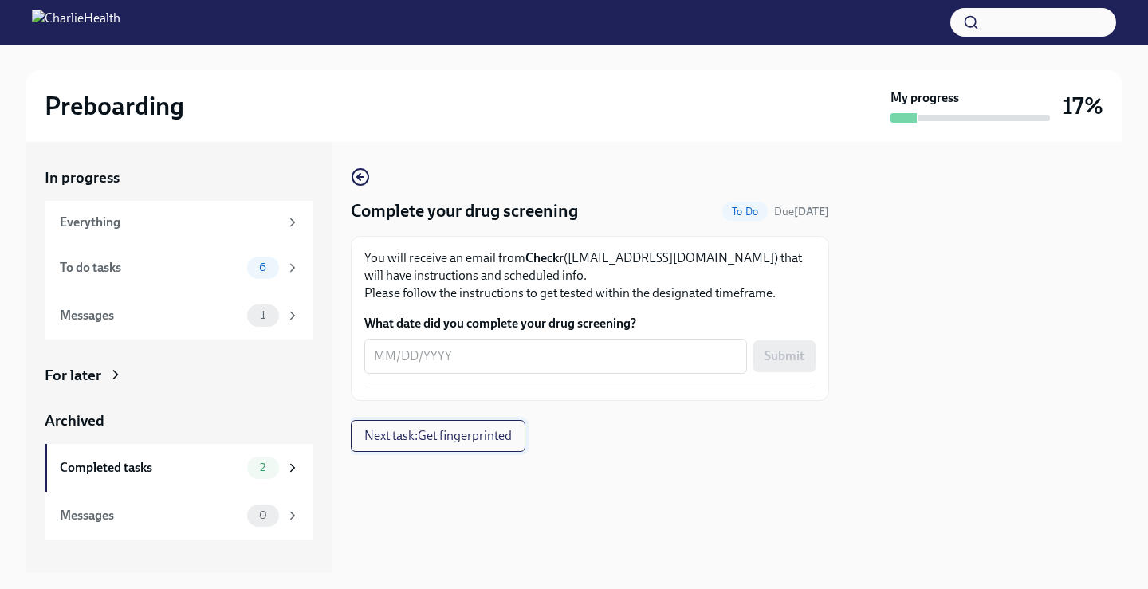
click at [437, 437] on span "Next task : Get fingerprinted" at bounding box center [437, 436] width 147 height 16
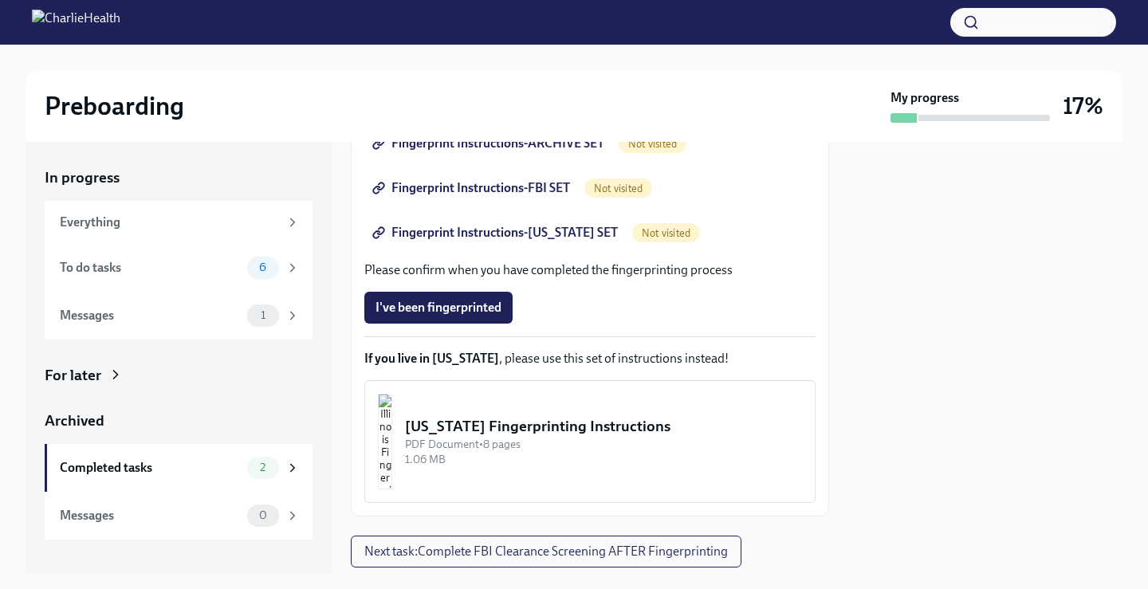
scroll to position [394, 0]
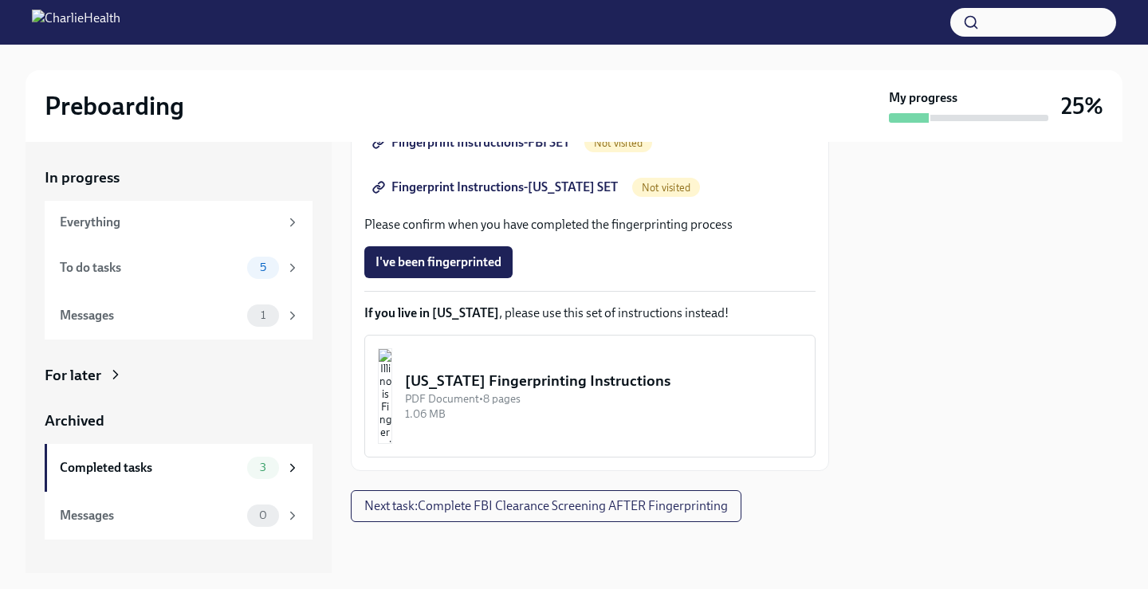
click at [628, 422] on button "[US_STATE] Fingerprinting Instructions PDF Document • 8 pages 1.06 MB" at bounding box center [589, 396] width 451 height 123
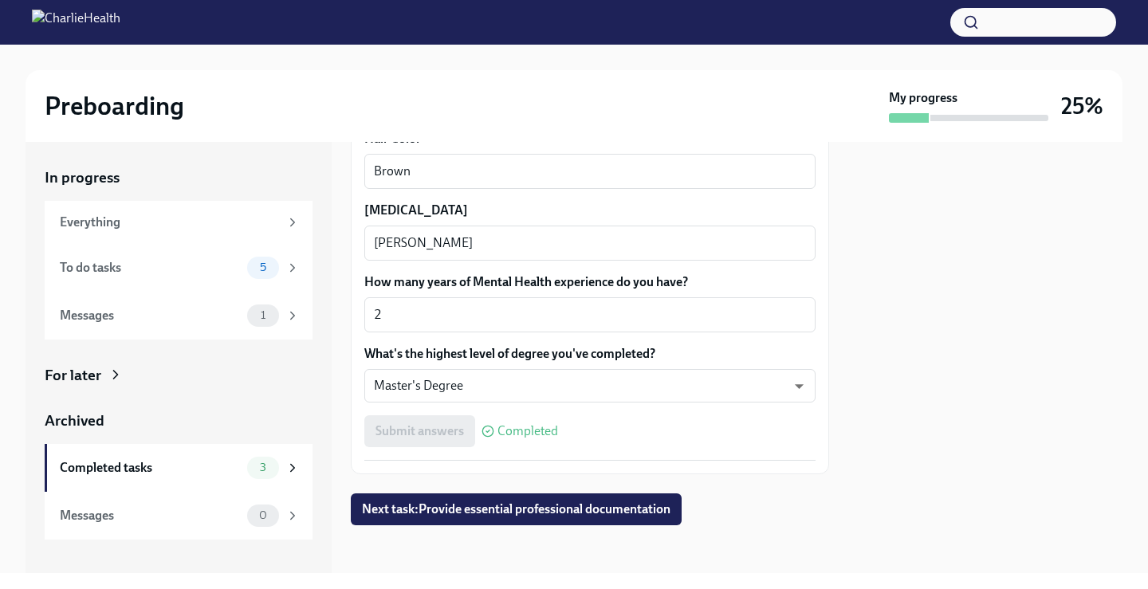
scroll to position [1524, 0]
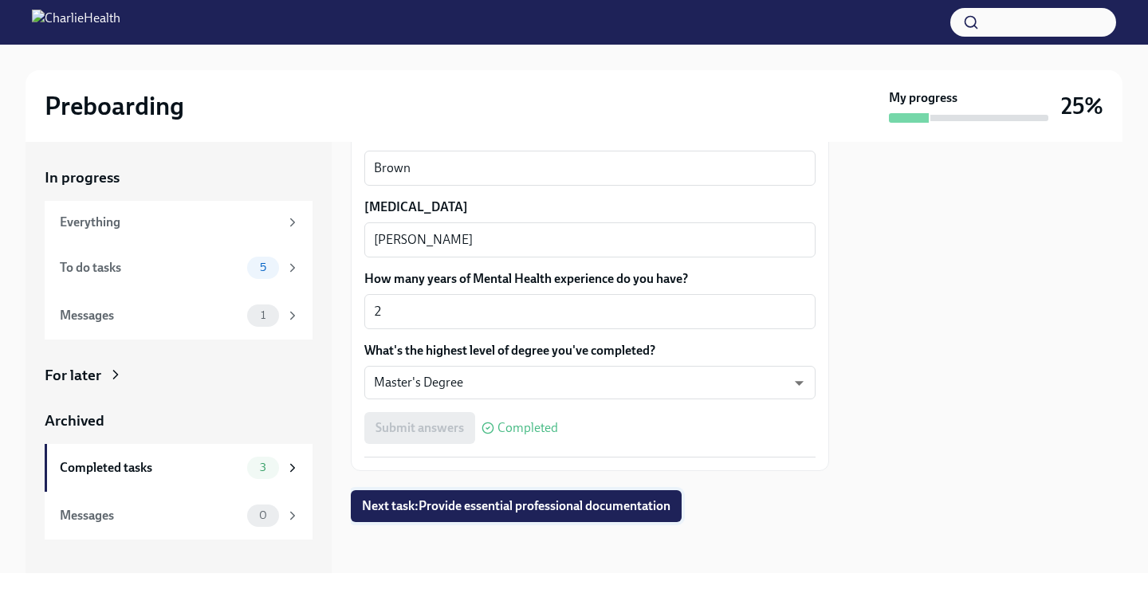
click at [567, 508] on span "Next task : Provide essential professional documentation" at bounding box center [516, 506] width 308 height 16
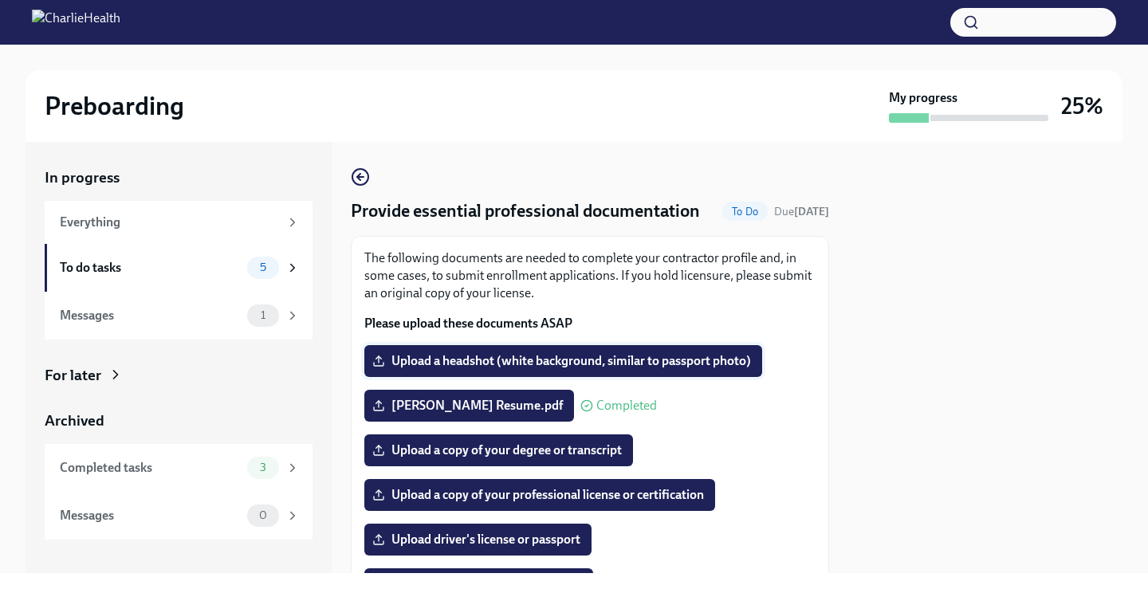
click at [587, 369] on span "Upload a headshot (white background, similar to passport photo)" at bounding box center [562, 361] width 375 height 16
click at [0, 0] on input "Upload a headshot (white background, similar to passport photo)" at bounding box center [0, 0] width 0 height 0
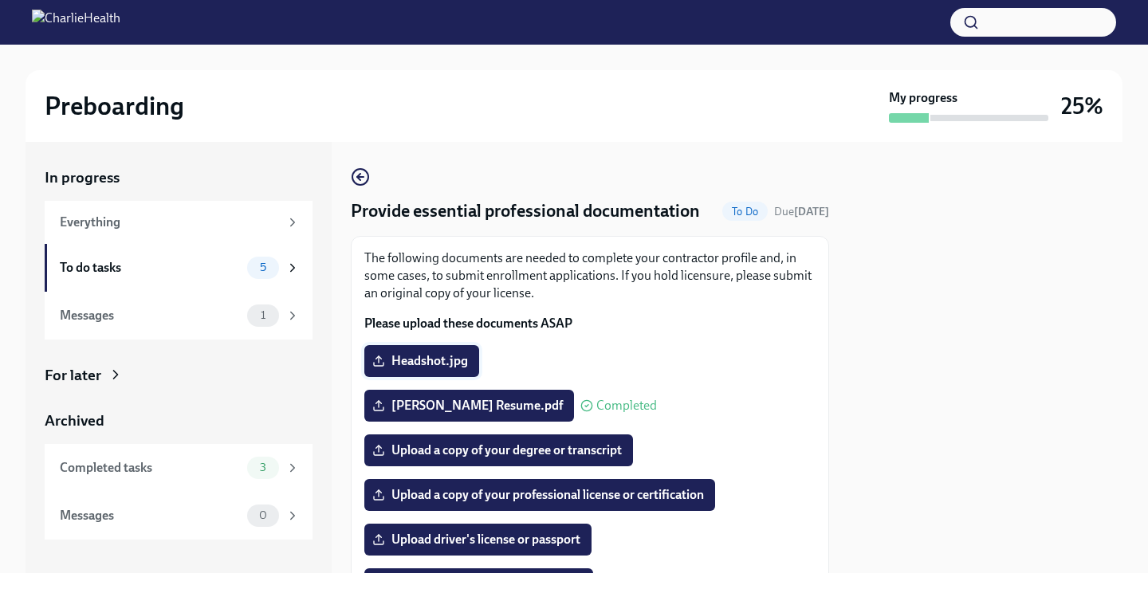
click at [449, 369] on span "Headshot.jpg" at bounding box center [421, 361] width 92 height 16
click at [0, 0] on input "Headshot.jpg" at bounding box center [0, 0] width 0 height 0
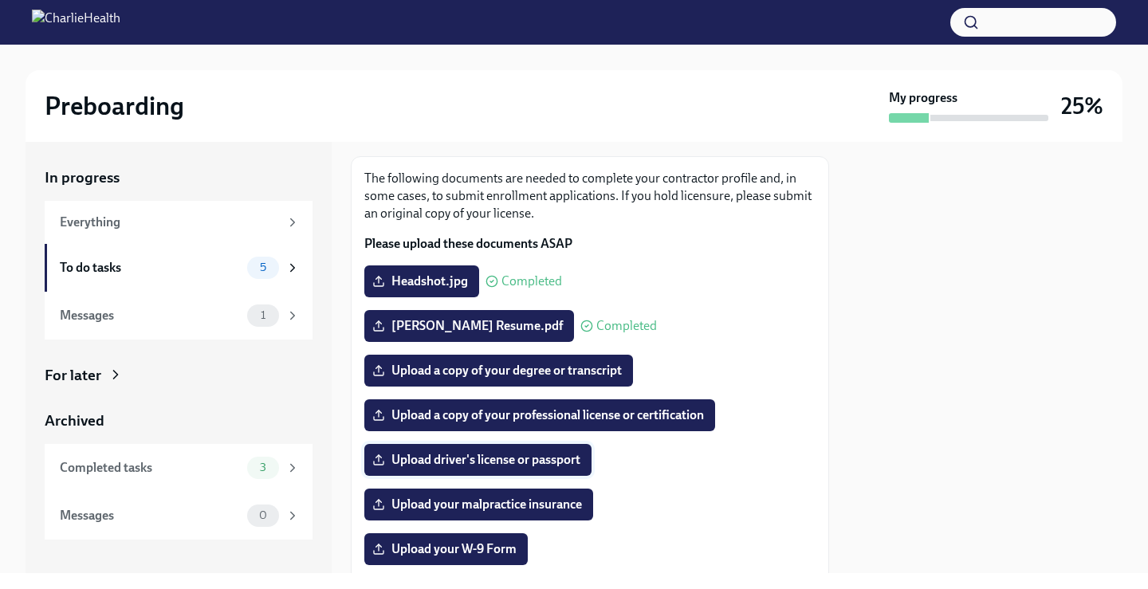
click at [470, 468] on span "Upload driver's license or passport" at bounding box center [477, 460] width 205 height 16
click at [0, 0] on input "Upload driver's license or passport" at bounding box center [0, 0] width 0 height 0
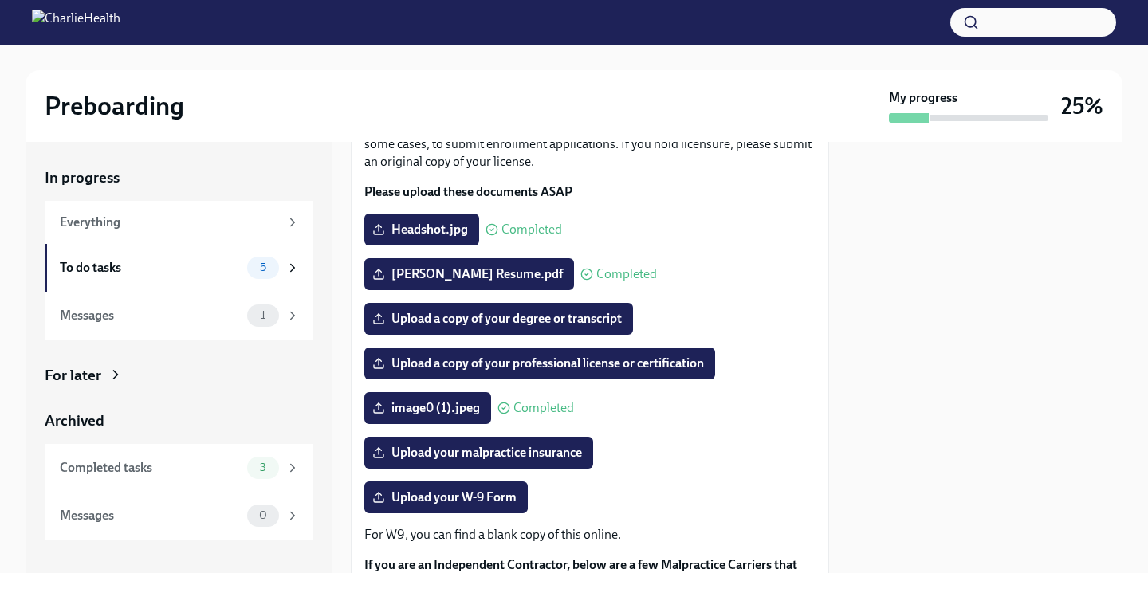
scroll to position [159, 0]
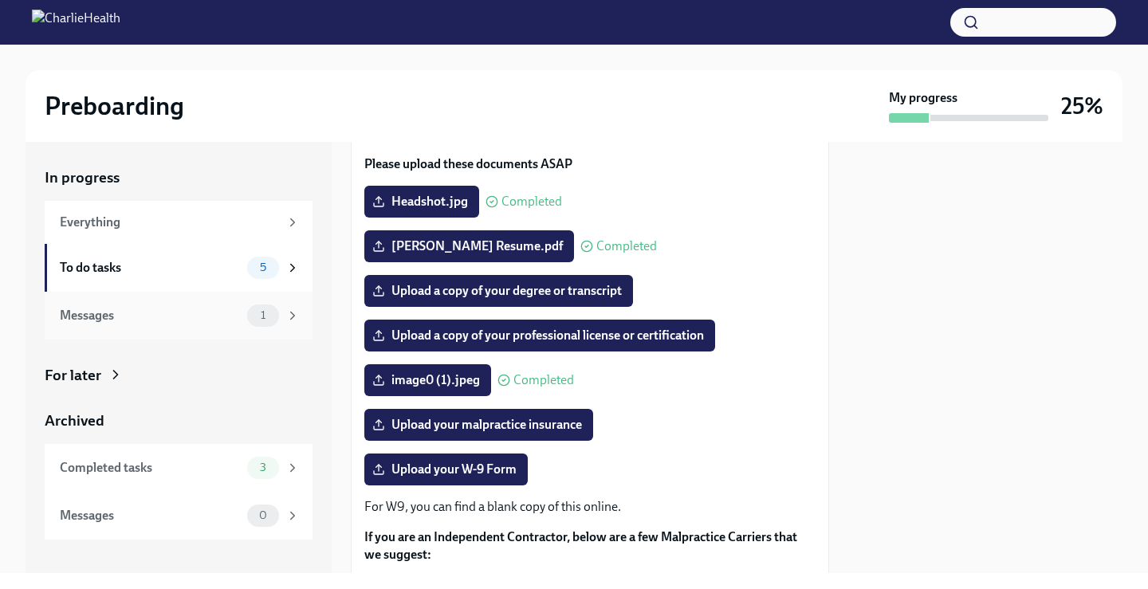
click at [194, 324] on div "Messages 1" at bounding box center [180, 315] width 240 height 22
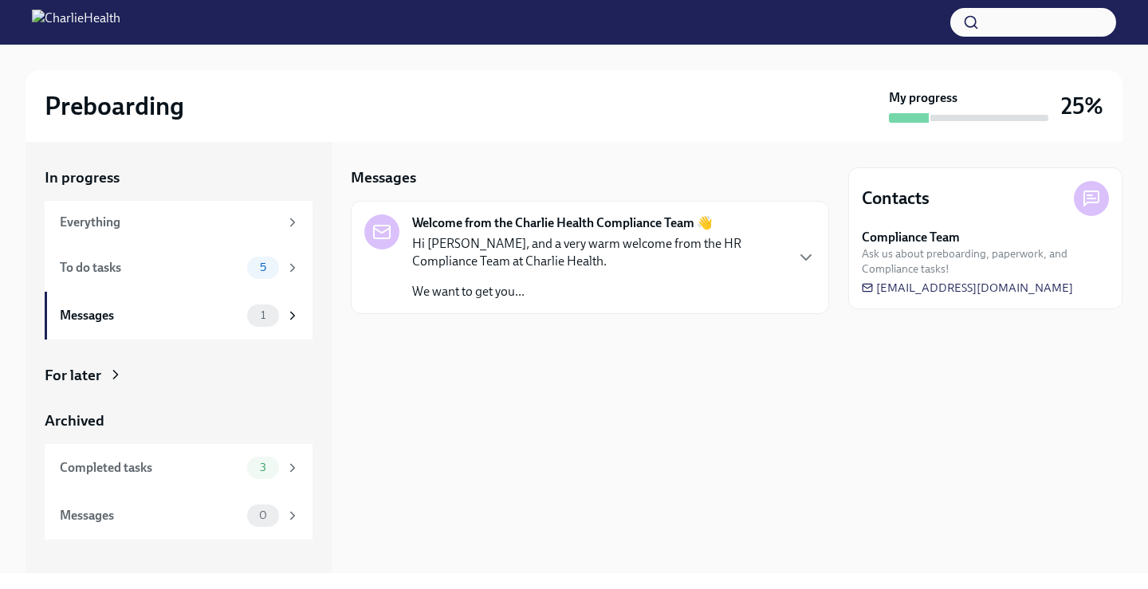
click at [622, 258] on p "Hi Erin, and a very warm welcome from the HR Compliance Team at Charlie Health." at bounding box center [597, 252] width 371 height 35
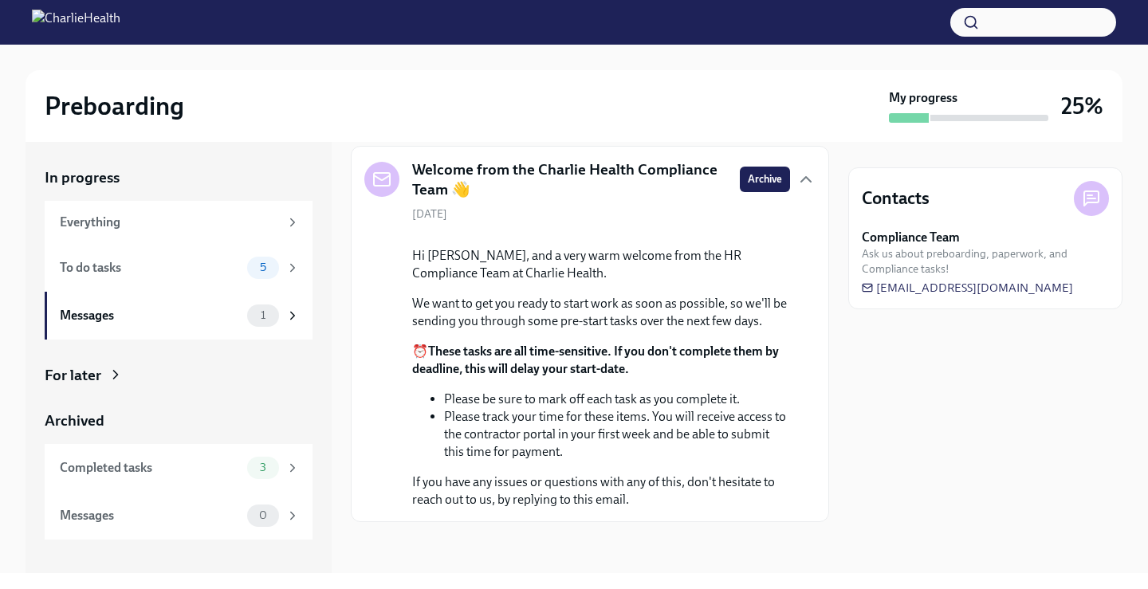
scroll to position [178, 0]
click at [150, 264] on div "To do tasks" at bounding box center [150, 268] width 181 height 18
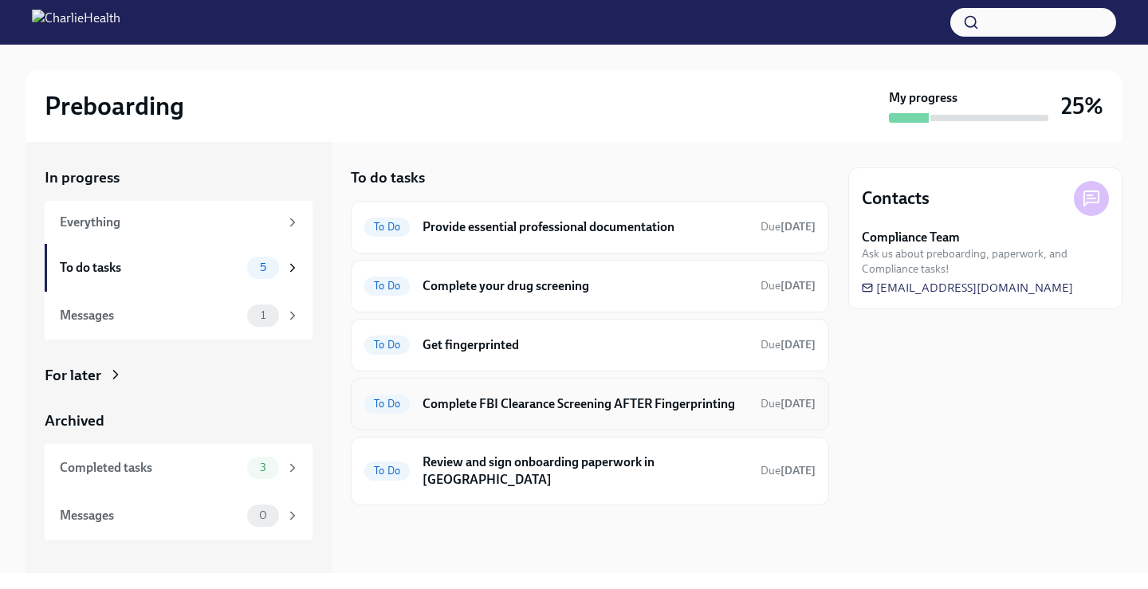
click at [458, 412] on h6 "Complete FBI Clearance Screening AFTER Fingerprinting" at bounding box center [584, 404] width 325 height 18
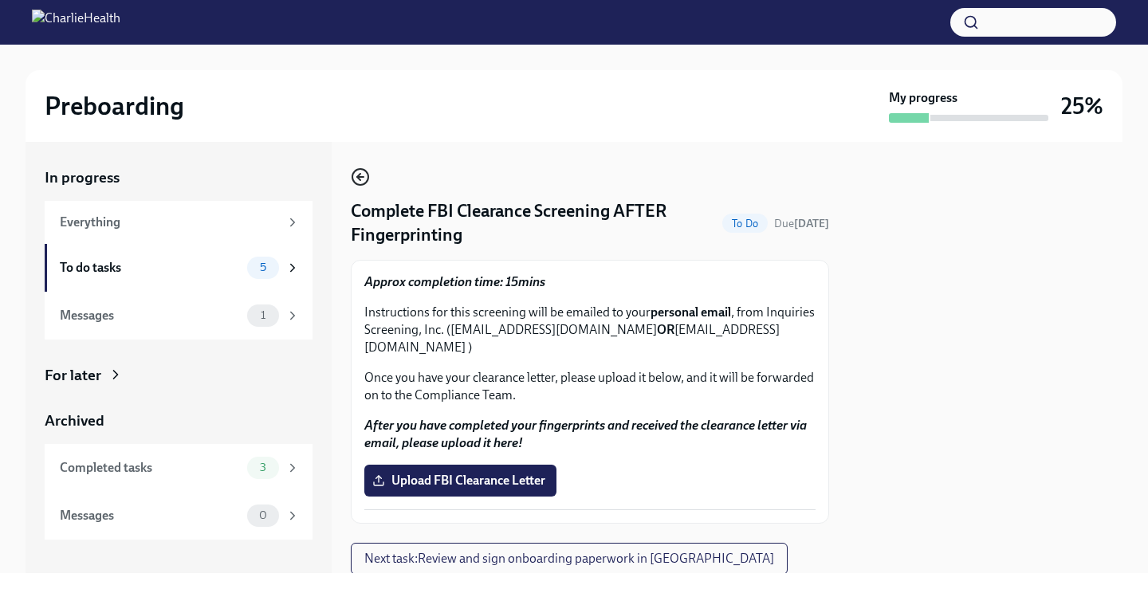
click at [367, 174] on circle "button" at bounding box center [360, 177] width 16 height 16
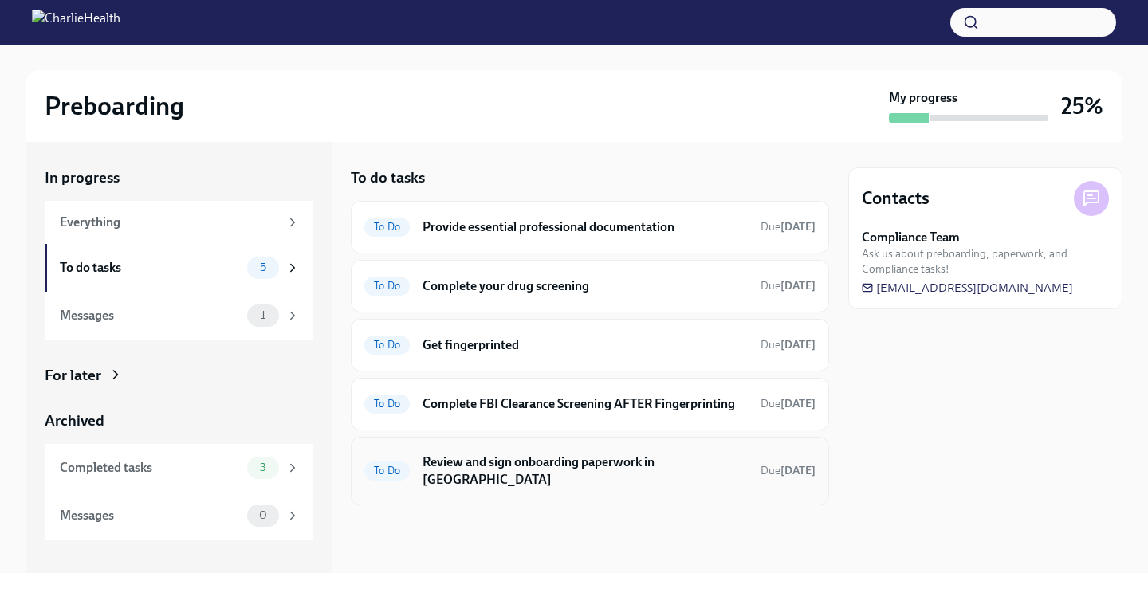
click at [726, 475] on div "To Do Review and sign onboarding paperwork in UKG Due in 9 days" at bounding box center [589, 470] width 451 height 41
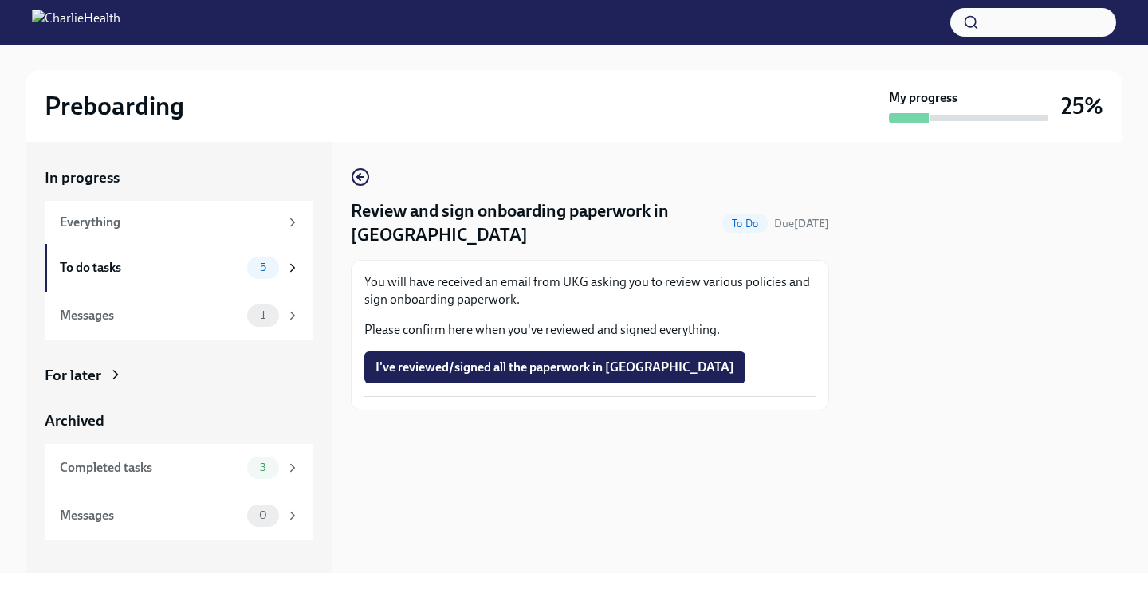
click at [364, 194] on div "Review and sign onboarding paperwork in UKG To Do Due in 9 days You will have r…" at bounding box center [590, 288] width 478 height 243
click at [361, 179] on icon "button" at bounding box center [360, 176] width 19 height 19
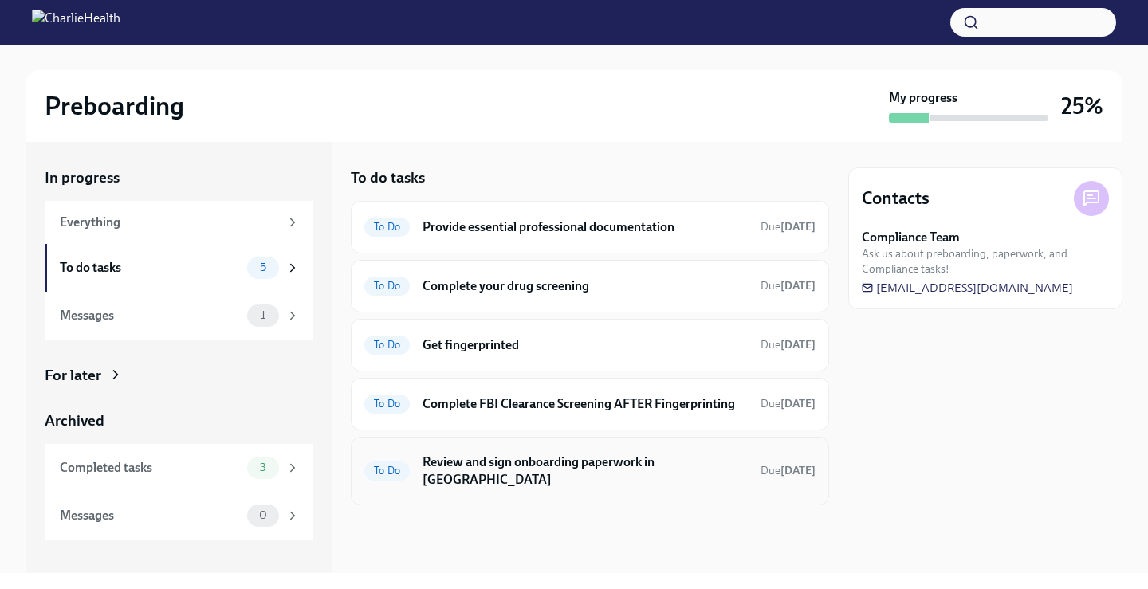
click at [393, 465] on span "To Do" at bounding box center [386, 471] width 45 height 12
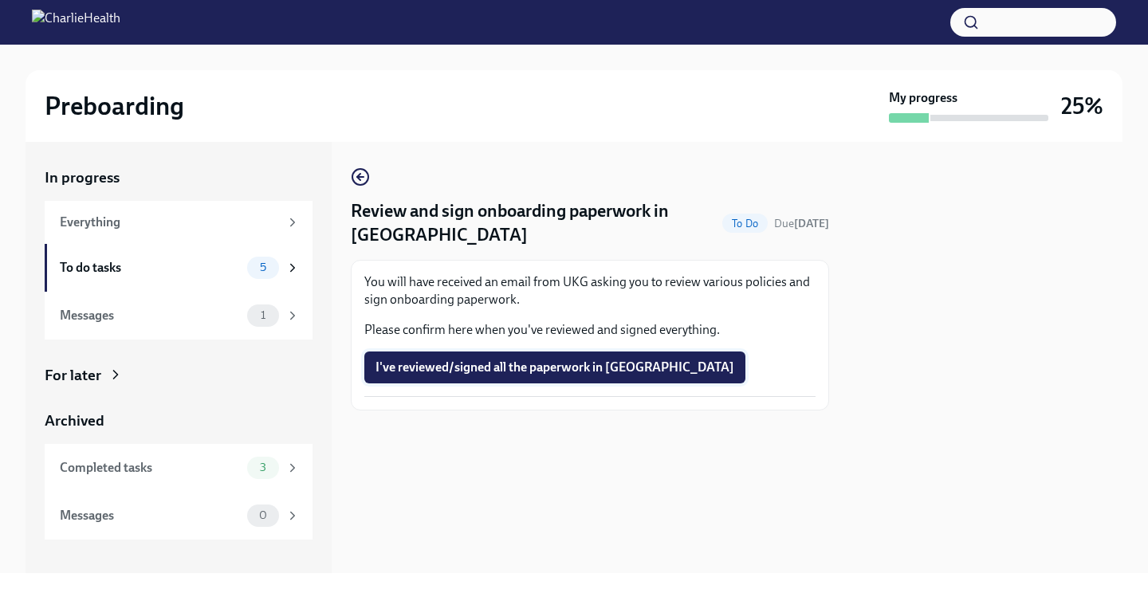
click at [496, 373] on span "I've reviewed/signed all the paperwork in UKG" at bounding box center [554, 367] width 359 height 16
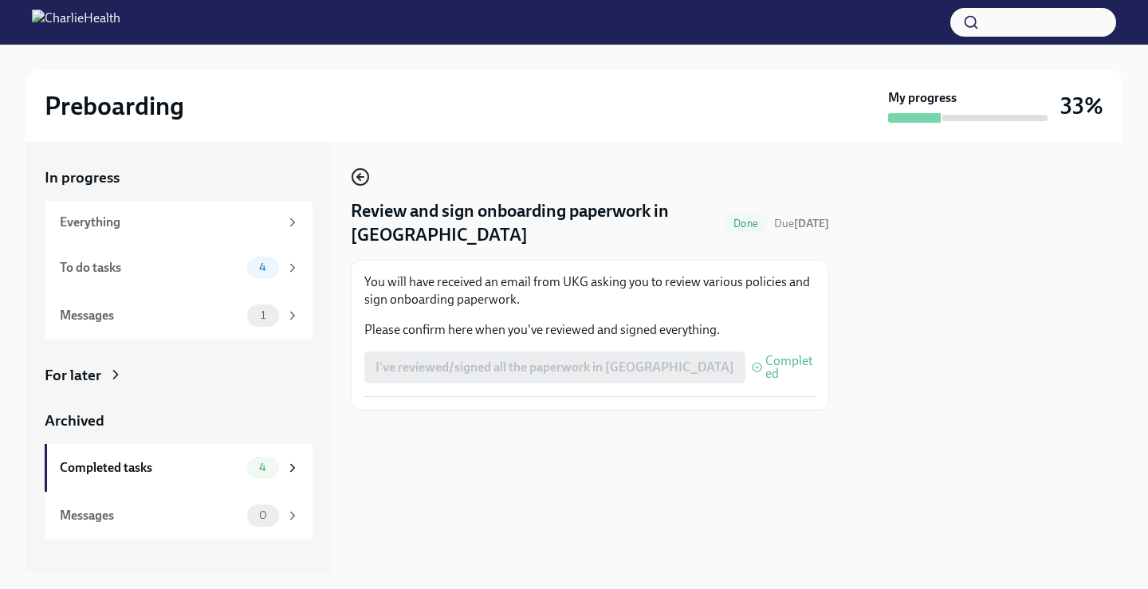
click at [363, 171] on icon "button" at bounding box center [360, 176] width 19 height 19
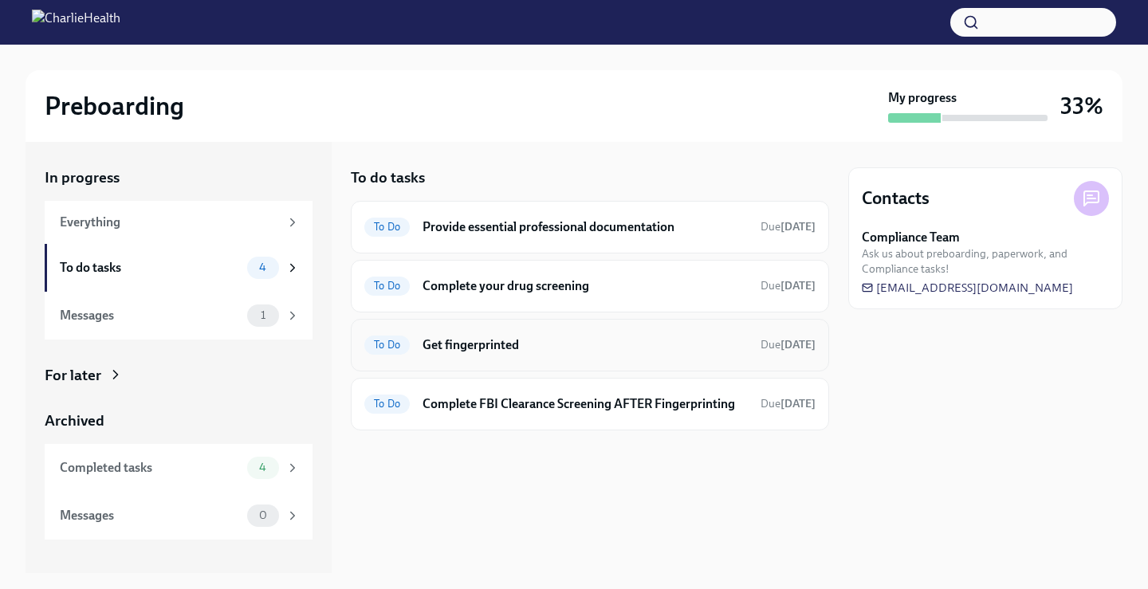
click at [458, 353] on h6 "Get fingerprinted" at bounding box center [584, 345] width 325 height 18
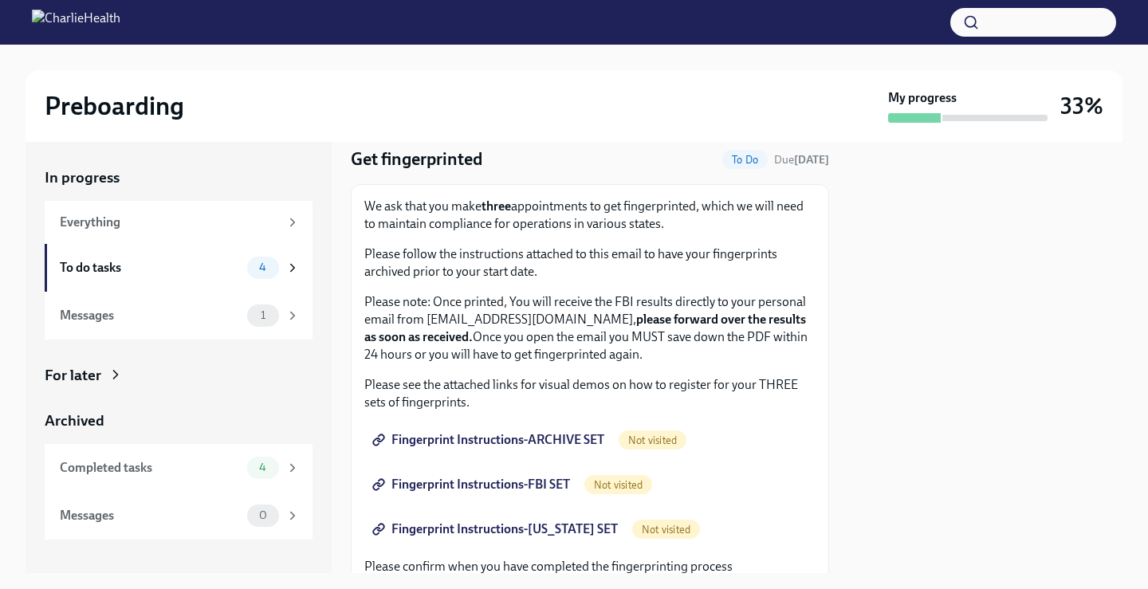
scroll to position [80, 0]
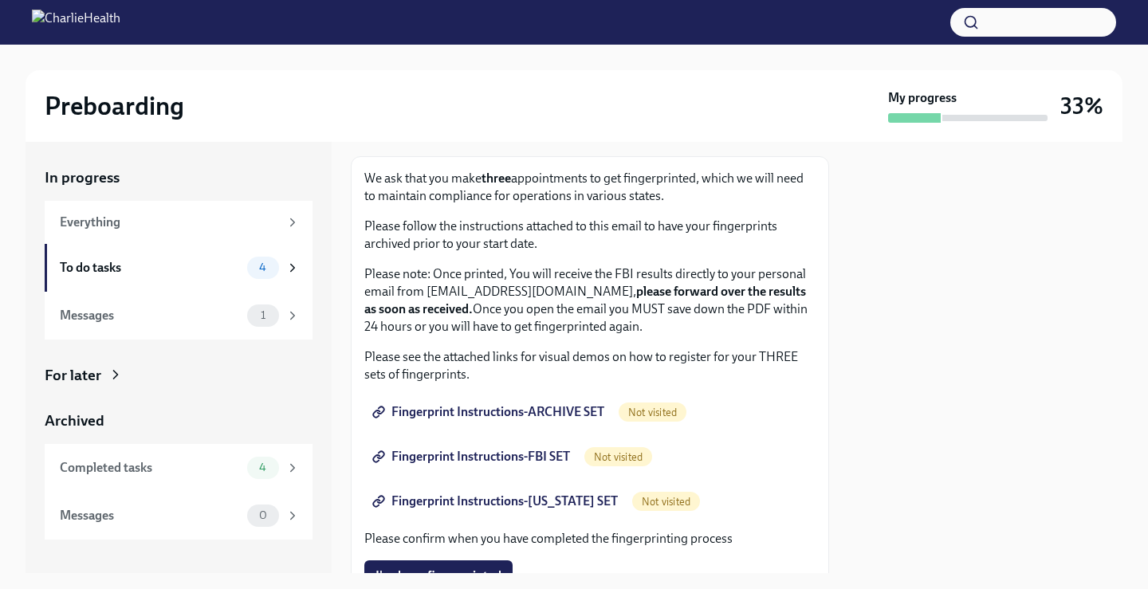
click at [572, 405] on span "Fingerprint Instructions-ARCHIVE SET" at bounding box center [489, 412] width 229 height 16
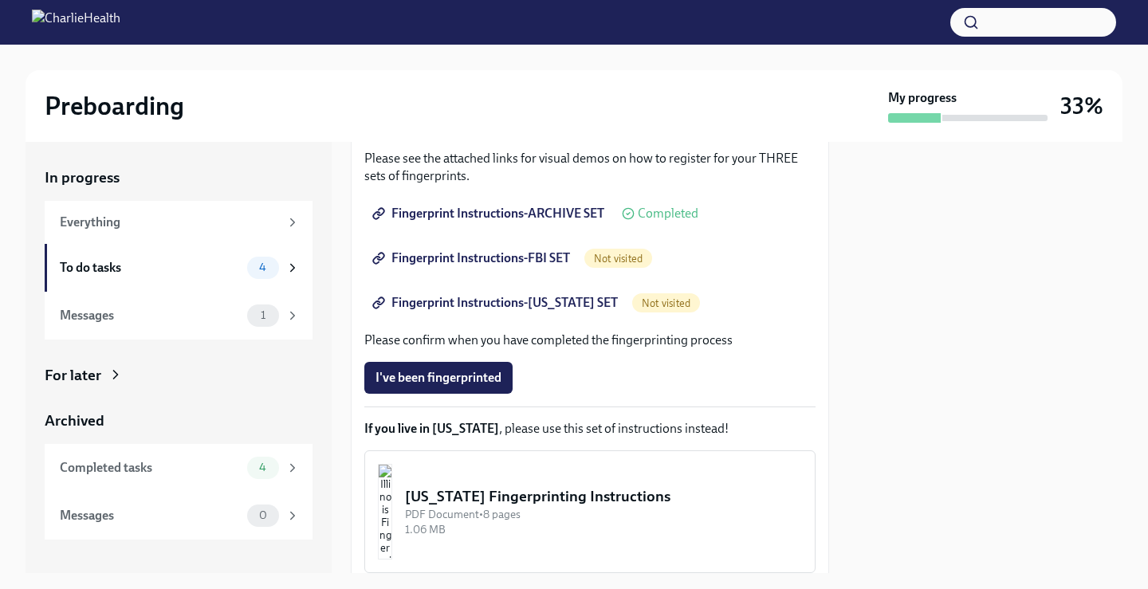
scroll to position [234, 0]
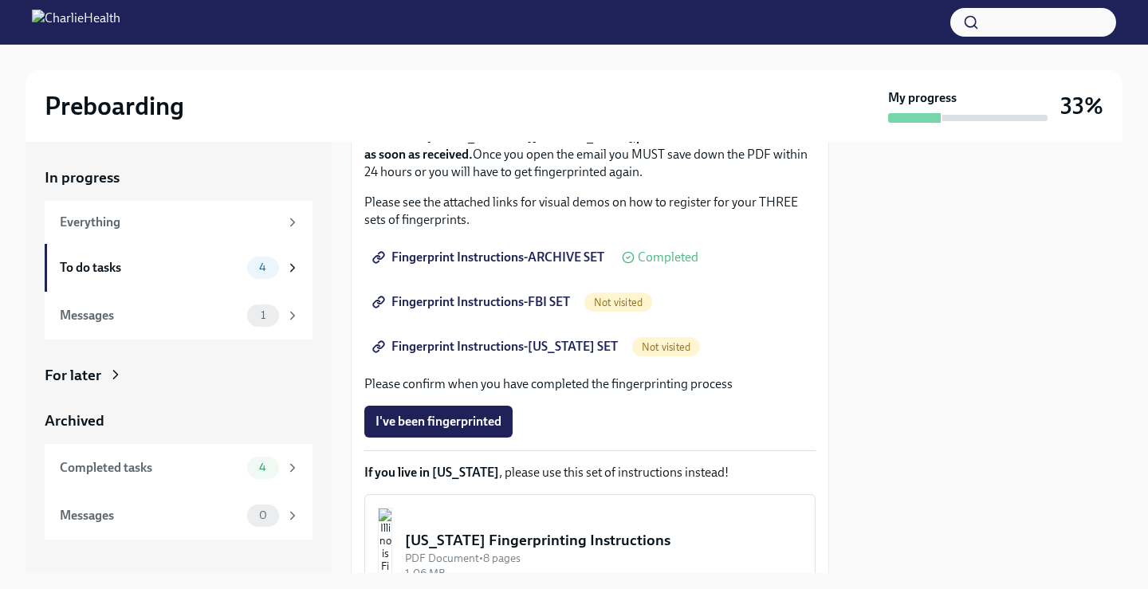
click at [536, 300] on span "Fingerprint Instructions-FBI SET" at bounding box center [472, 302] width 194 height 16
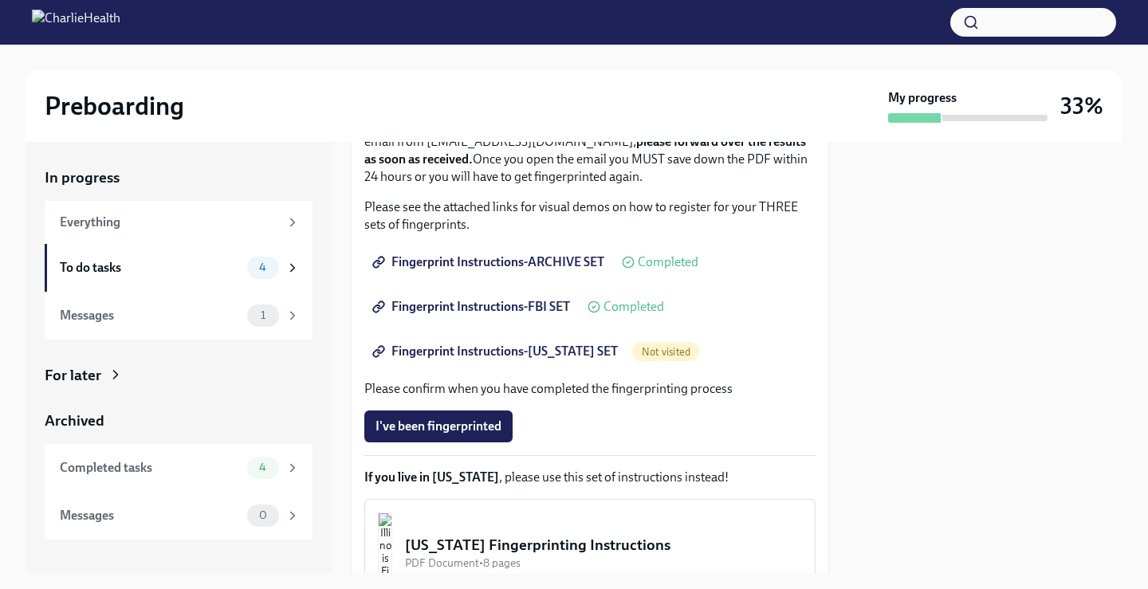
scroll to position [239, 0]
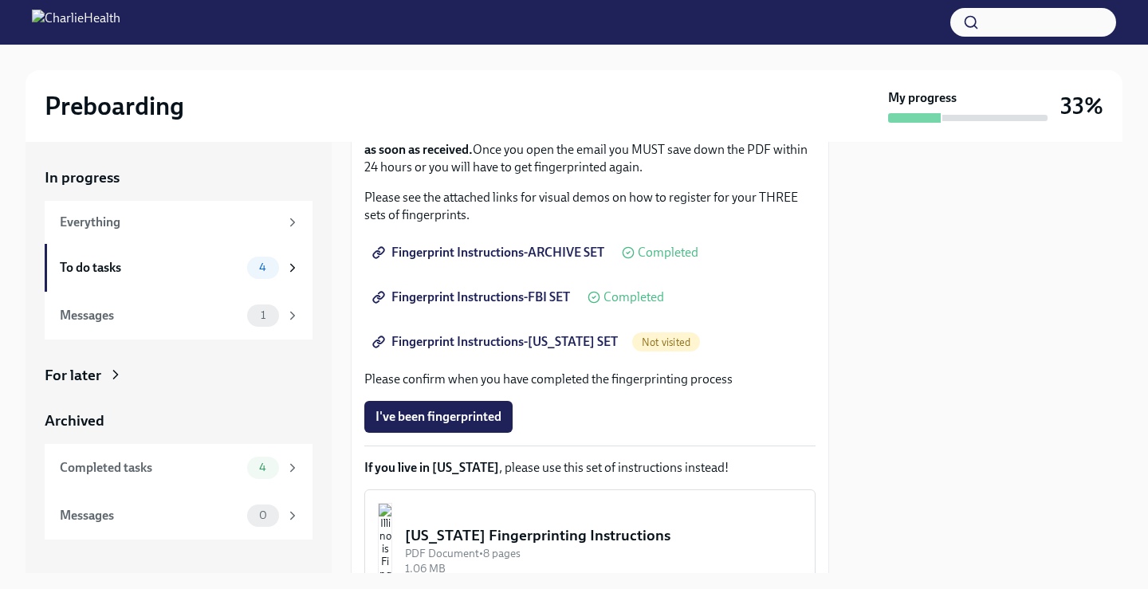
click at [563, 343] on span "Fingerprint Instructions-[US_STATE] SET" at bounding box center [496, 342] width 242 height 16
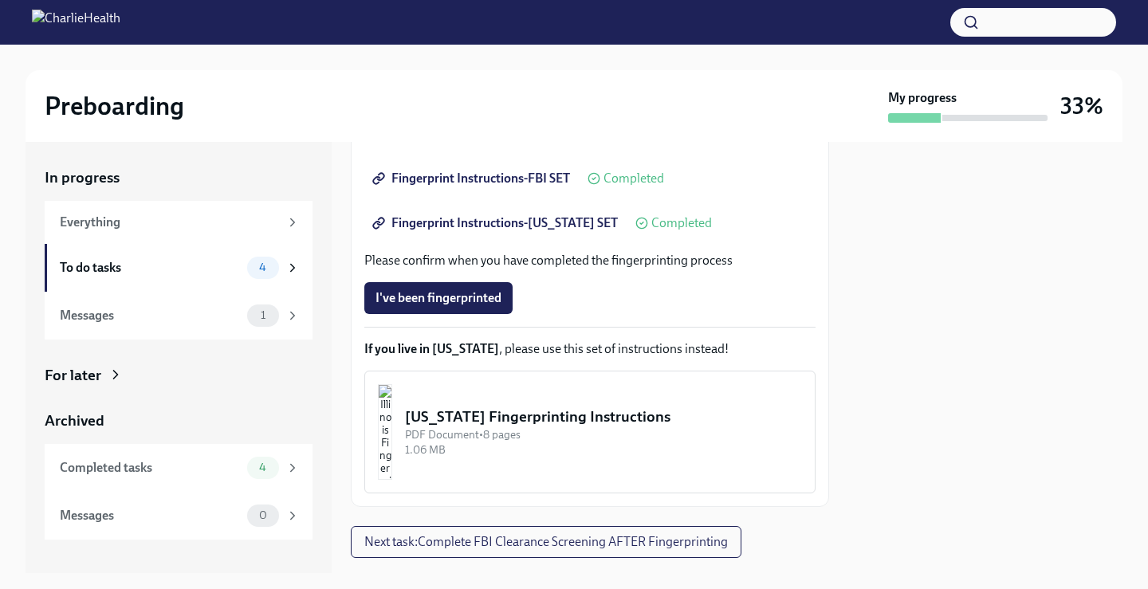
scroll to position [394, 0]
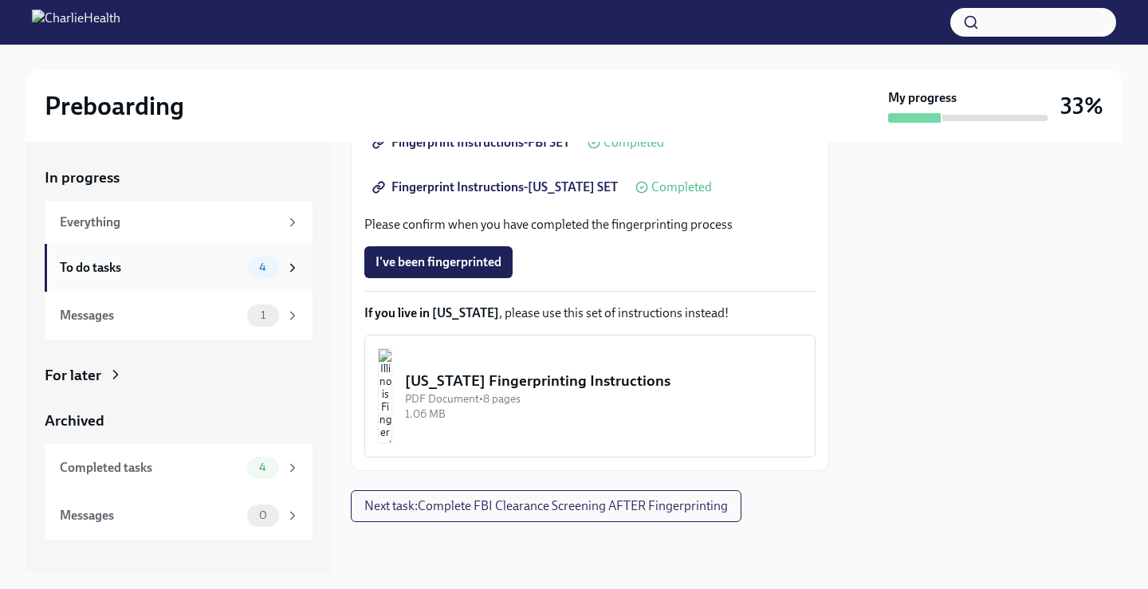
click at [202, 274] on div "To do tasks" at bounding box center [150, 268] width 181 height 18
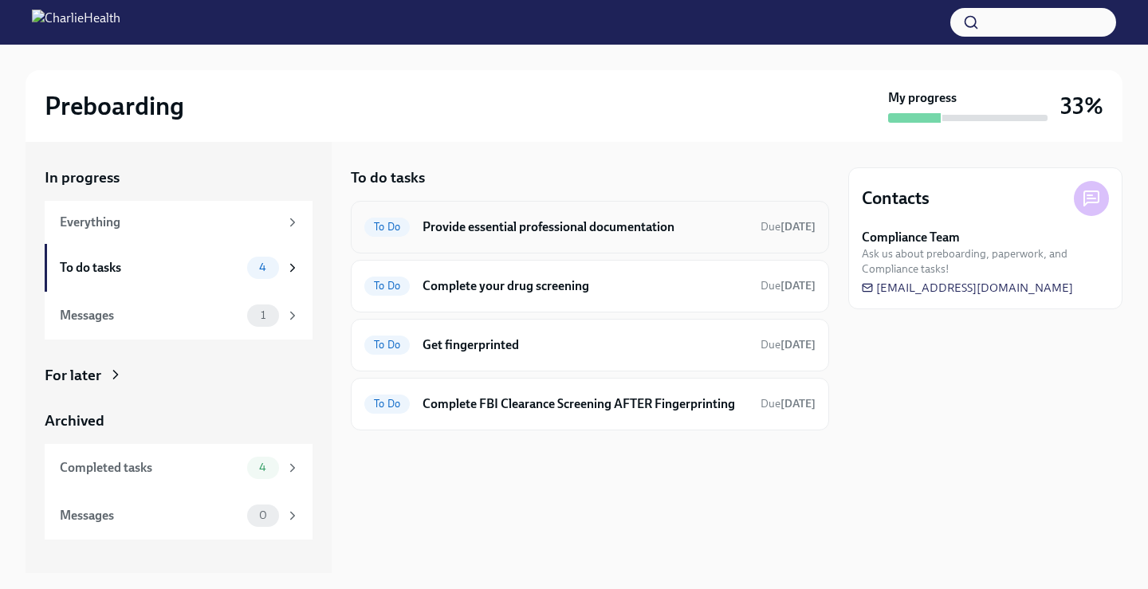
click at [499, 232] on h6 "Provide essential professional documentation" at bounding box center [584, 227] width 325 height 18
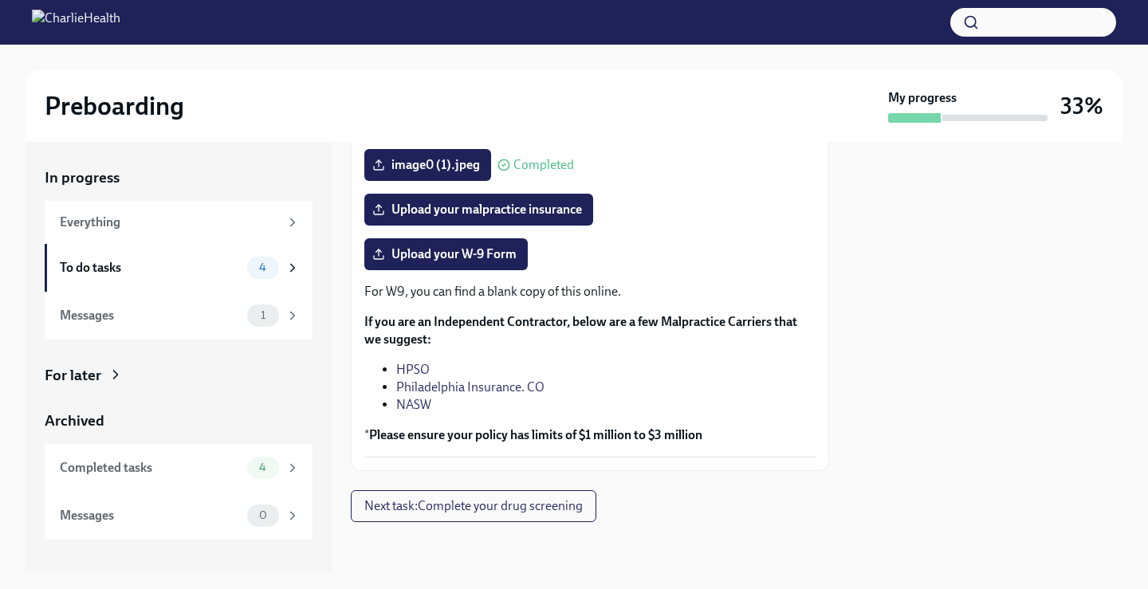
scroll to position [239, 0]
